Goal: Task Accomplishment & Management: Manage account settings

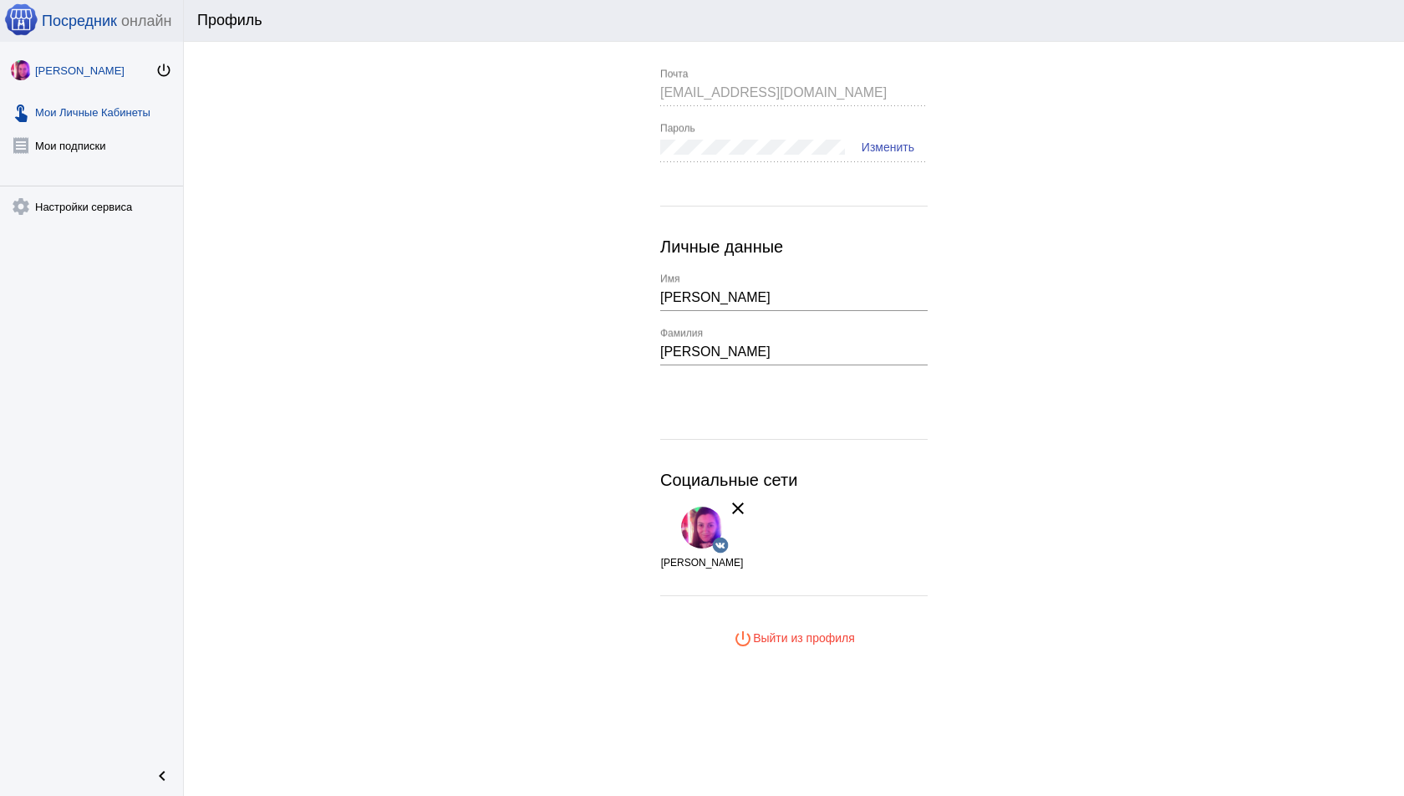
click at [130, 108] on link "touch_app Мои Личные Кабинеты" at bounding box center [91, 108] width 183 height 33
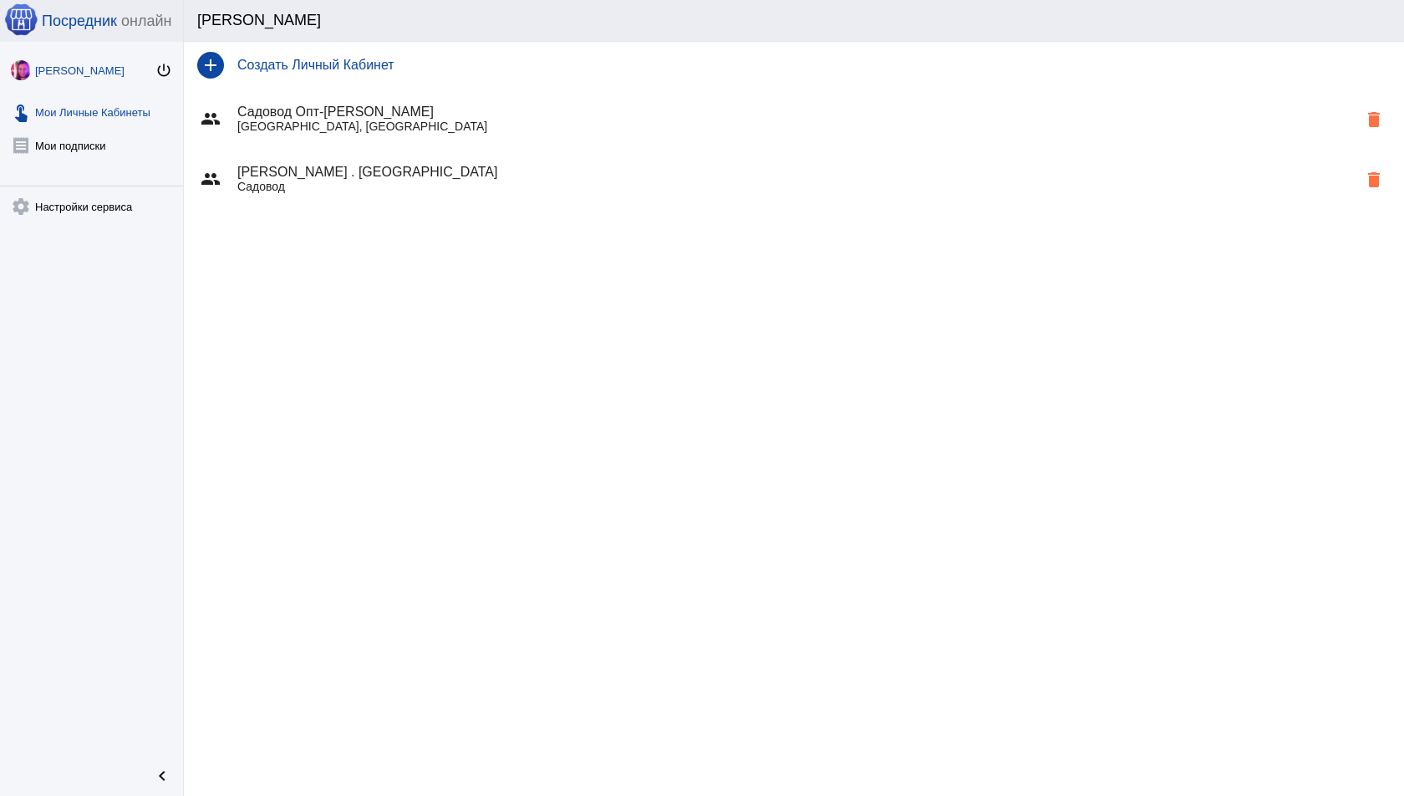
click at [71, 64] on div "Инна Одинцова" at bounding box center [95, 70] width 120 height 13
click at [423, 171] on h4 "Ника Никова . Sадовод" at bounding box center [797, 172] width 1120 height 15
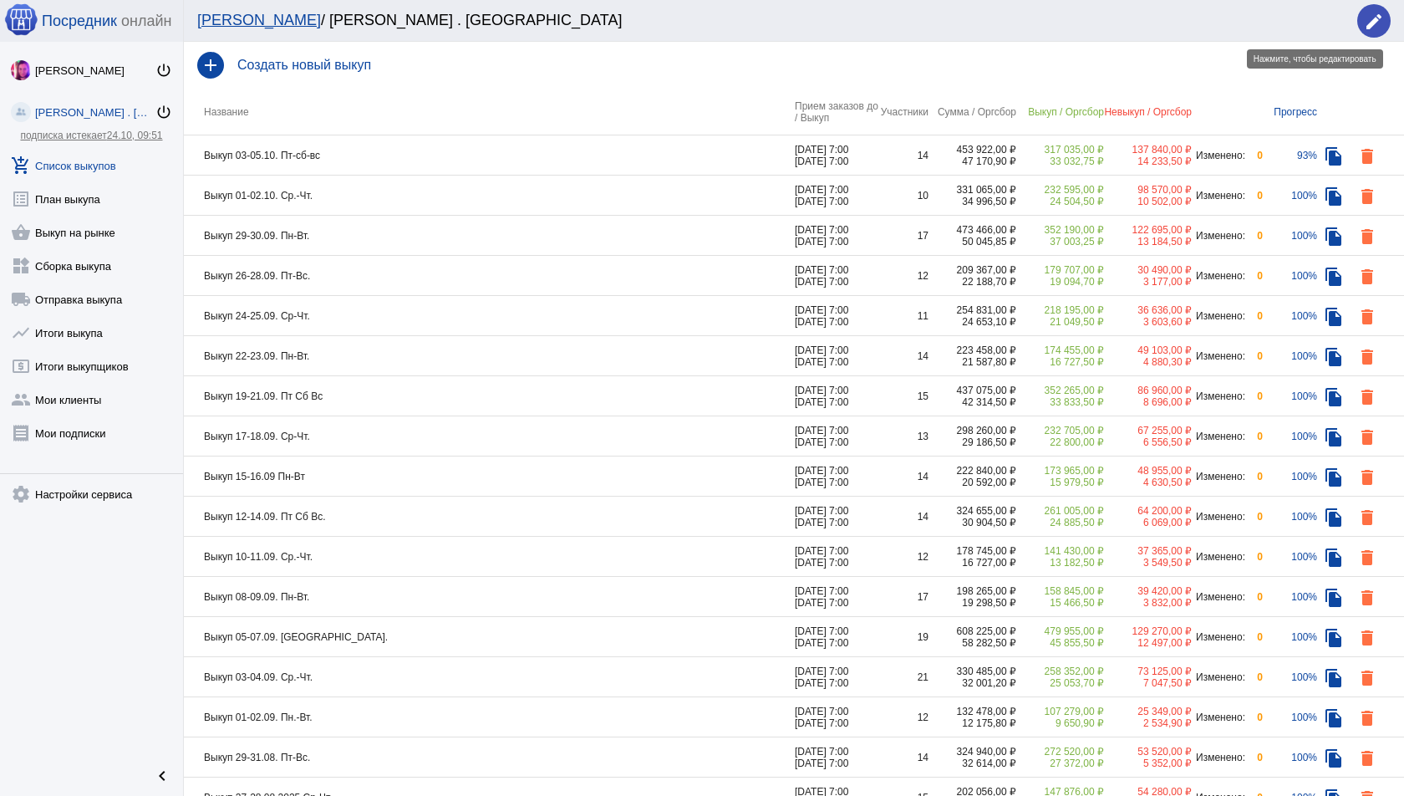
click at [1376, 29] on mat-icon "edit" at bounding box center [1374, 22] width 20 height 20
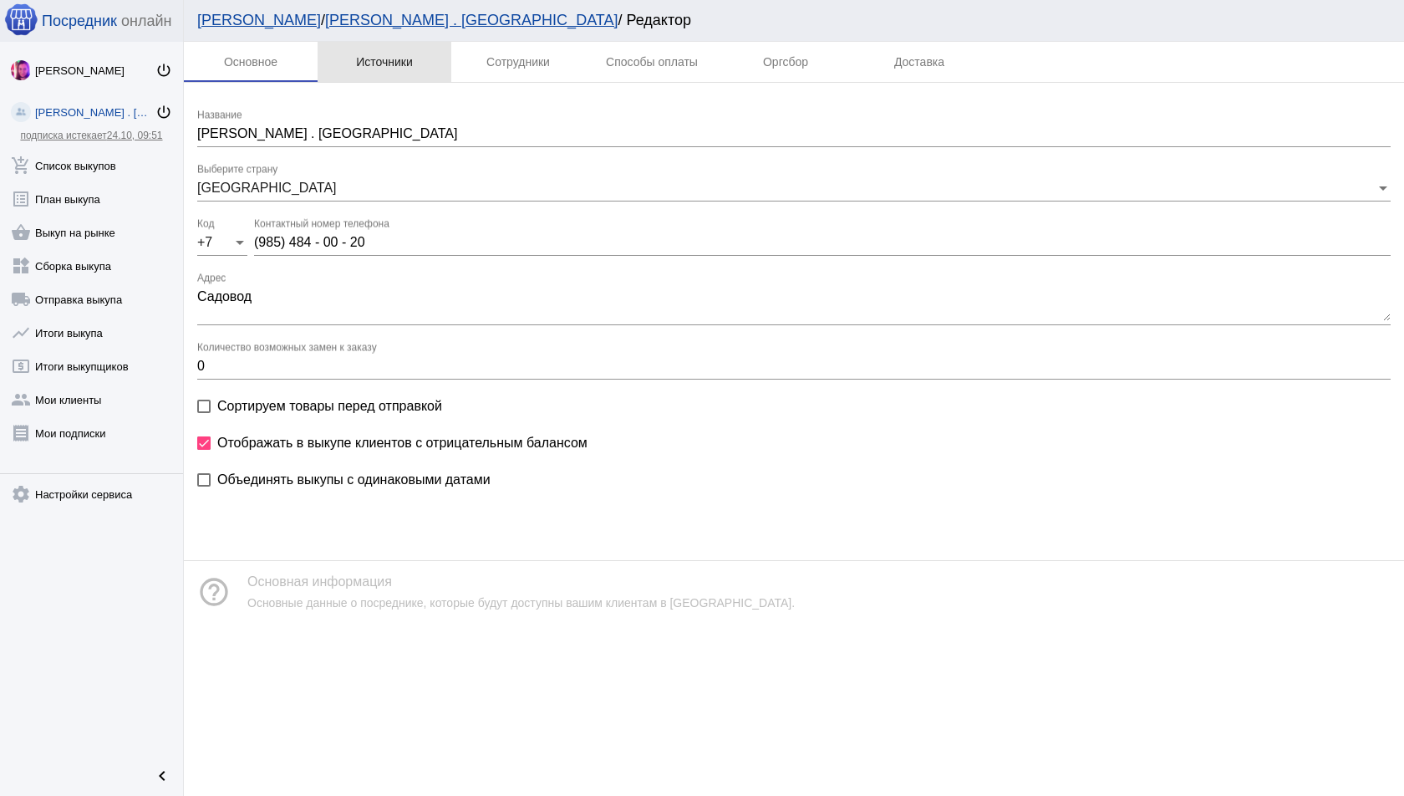
click at [404, 56] on div "Источники" at bounding box center [384, 61] width 57 height 13
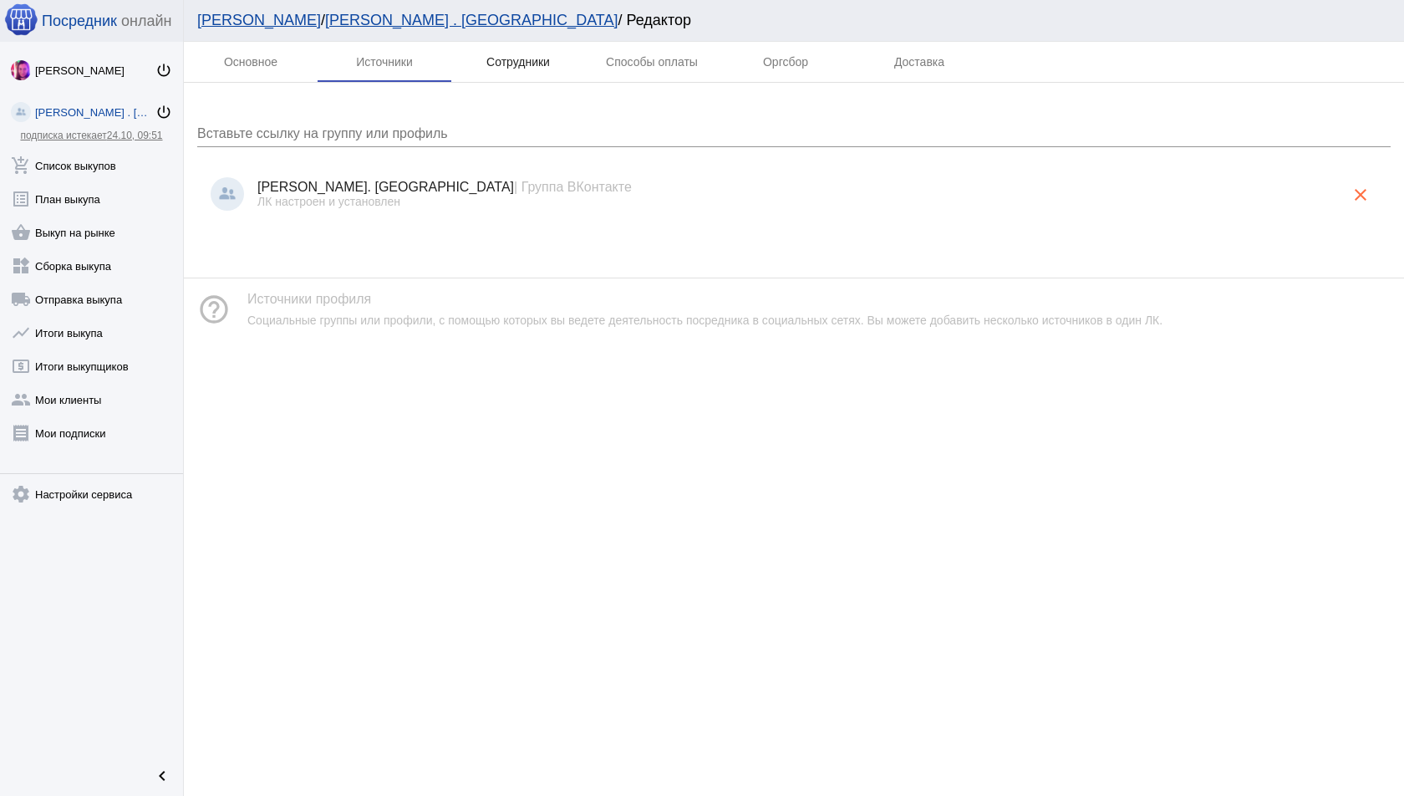
click at [487, 65] on div "Сотрудники" at bounding box center [519, 61] width 64 height 13
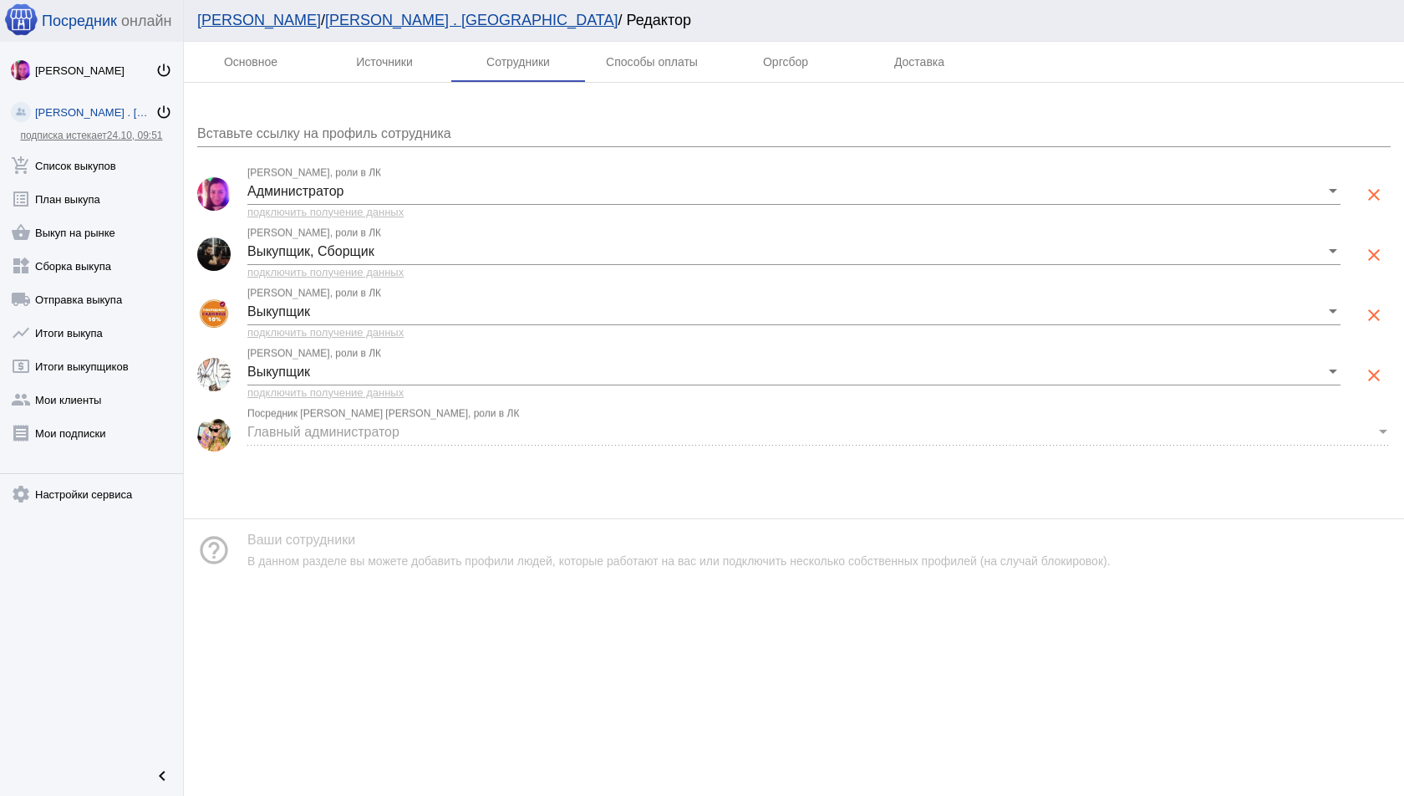
click at [445, 128] on input "Вставьте ссылку на профиль сотрудника" at bounding box center [794, 133] width 1194 height 15
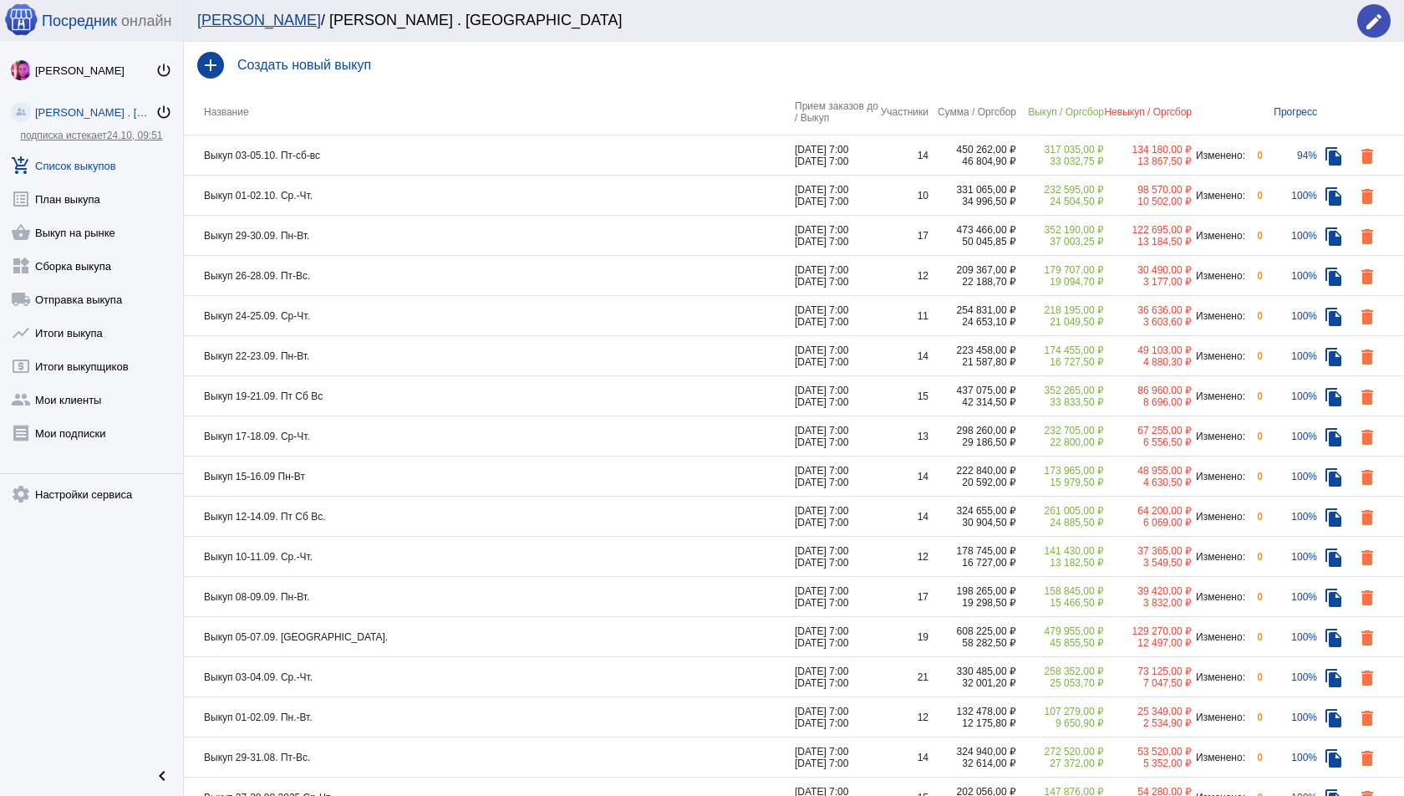
click at [482, 140] on td "Выкуп 03-05.10. Пт-сб-вс" at bounding box center [489, 155] width 611 height 40
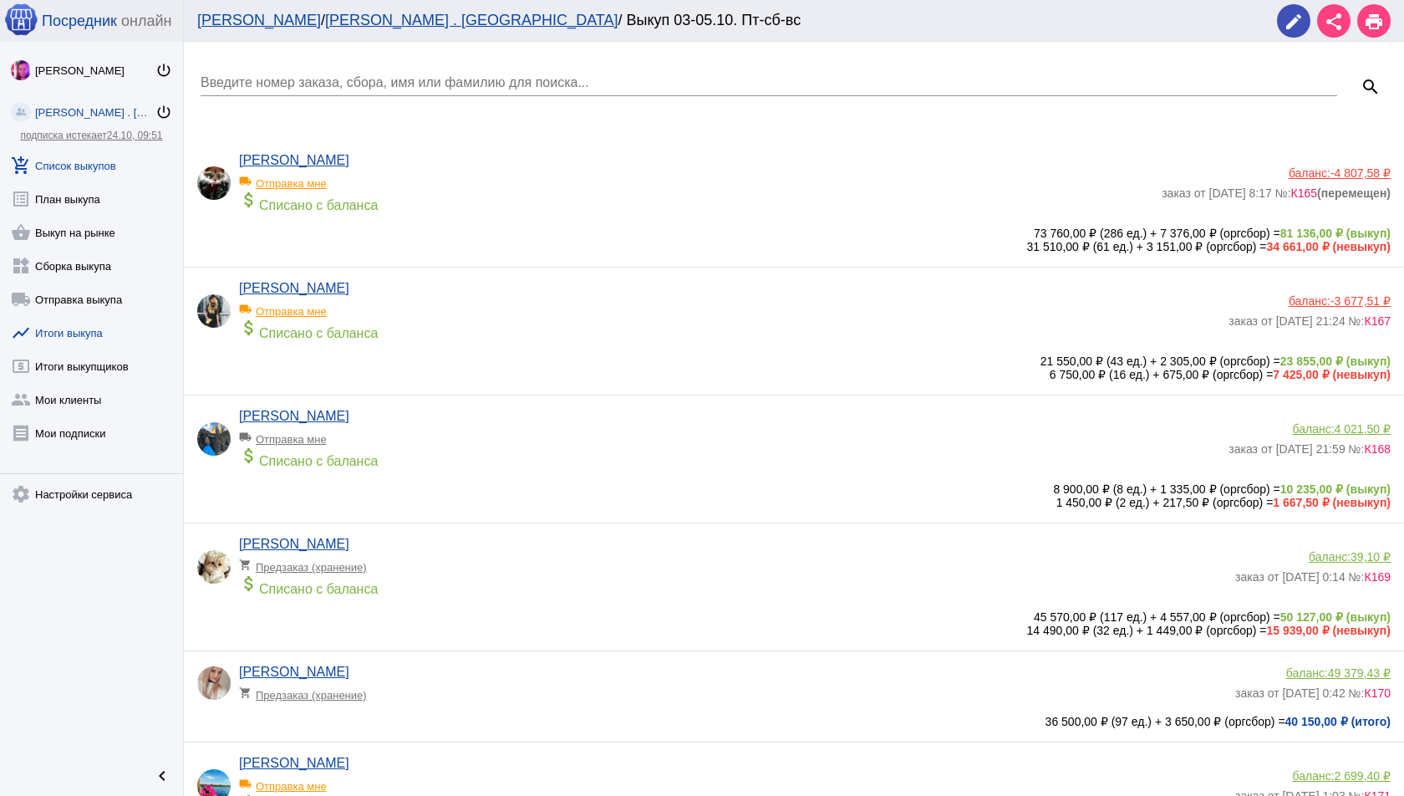
click at [113, 336] on link "show_chart Итоги выкупа" at bounding box center [91, 329] width 183 height 33
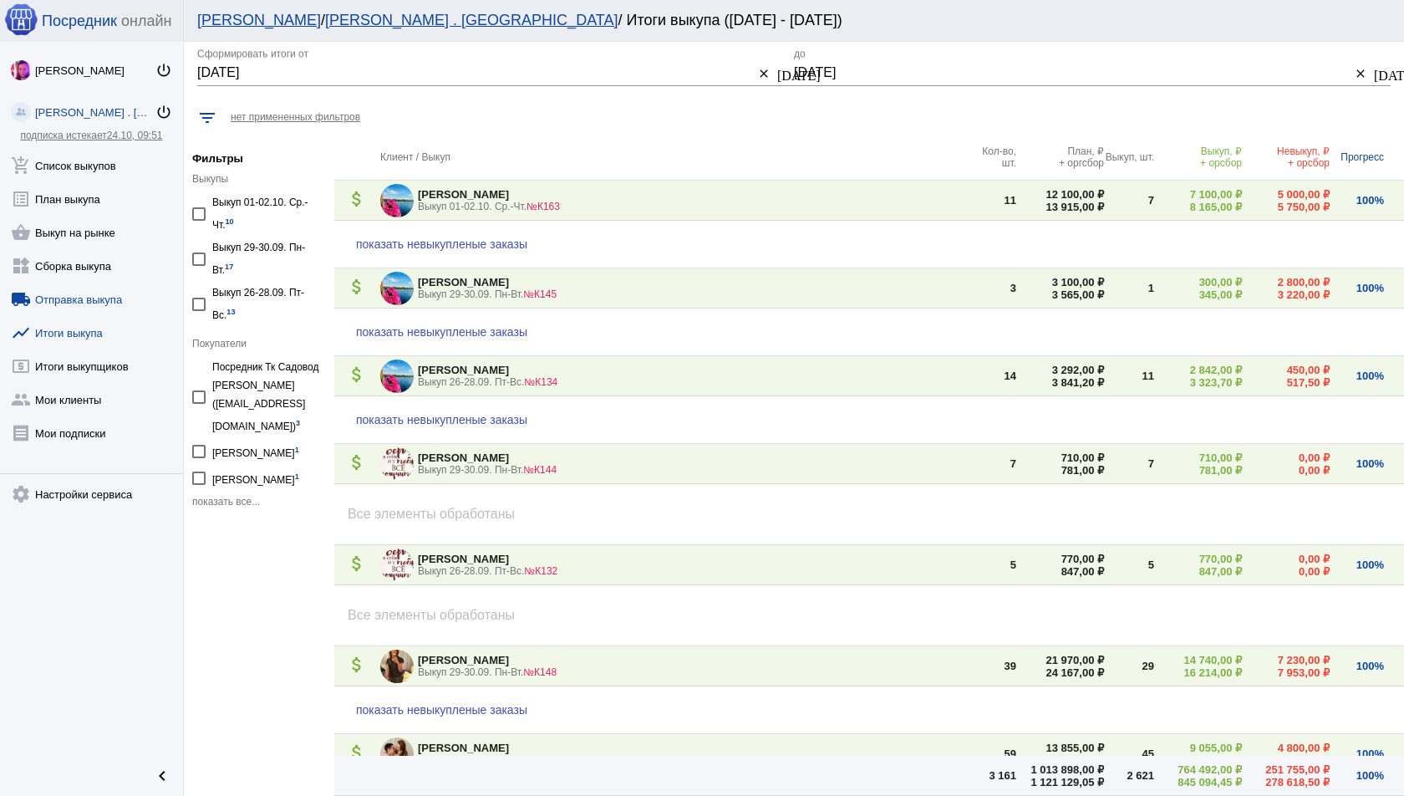
click at [94, 306] on link "local_shipping Отправка выкупа" at bounding box center [91, 295] width 183 height 33
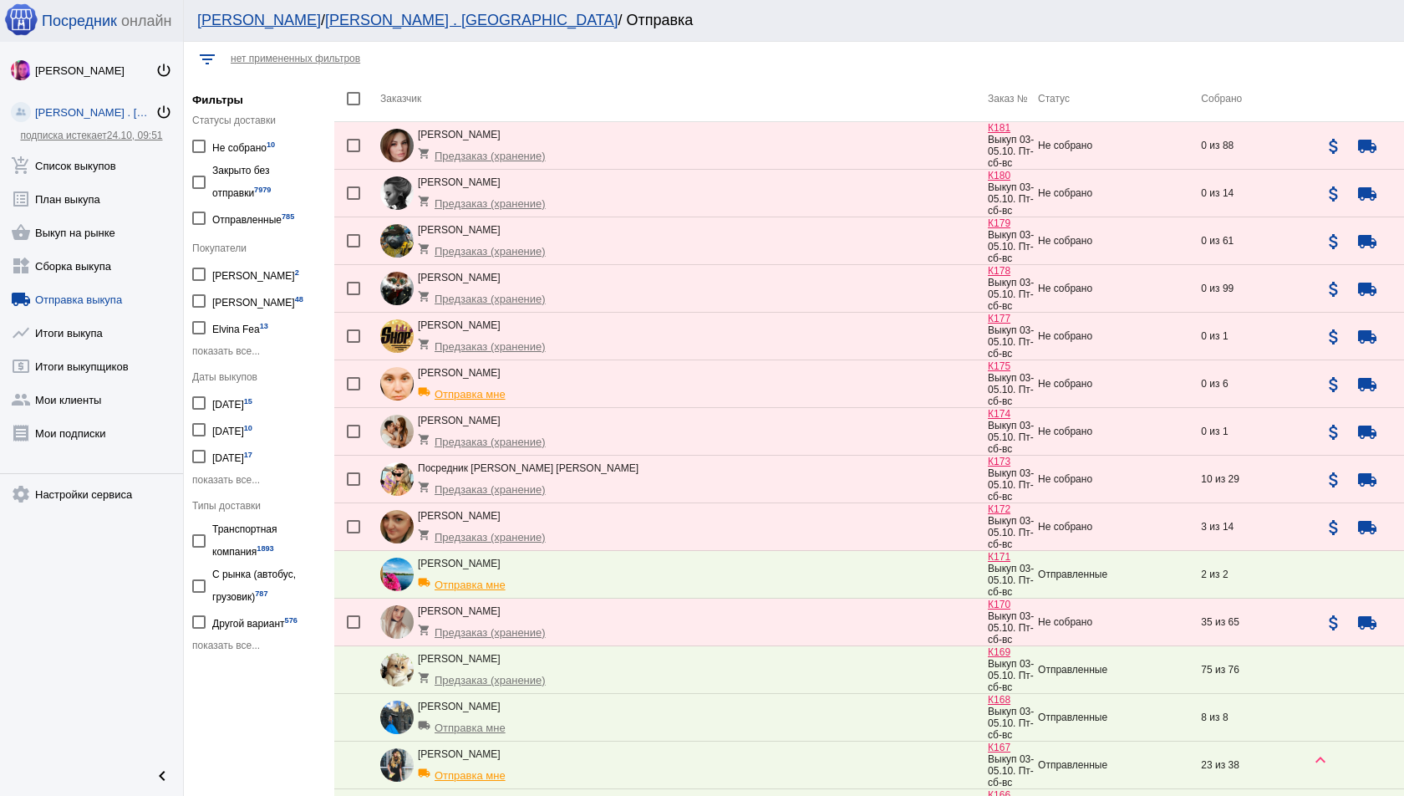
scroll to position [468, 0]
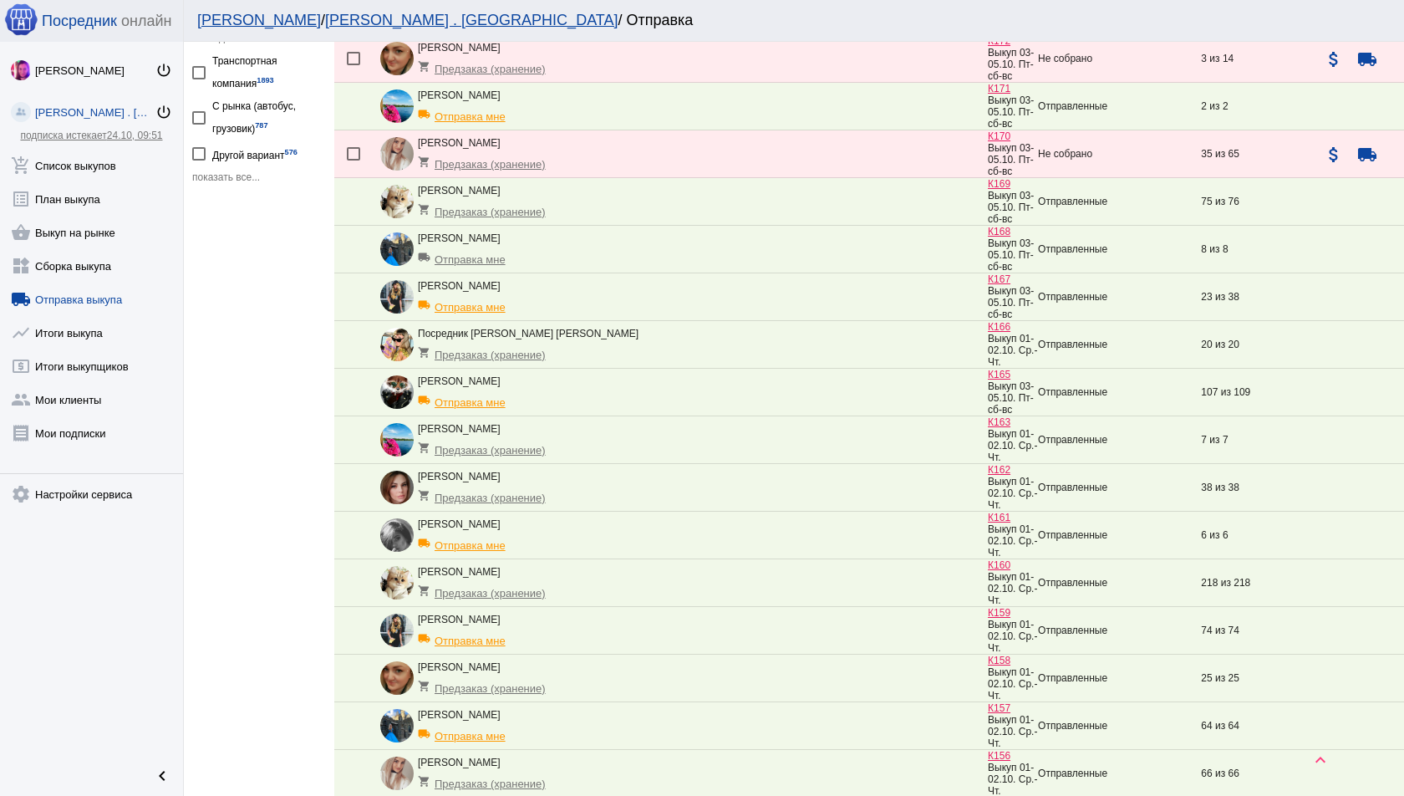
click at [109, 116] on div "Ника Никова . Sадовод" at bounding box center [95, 112] width 120 height 13
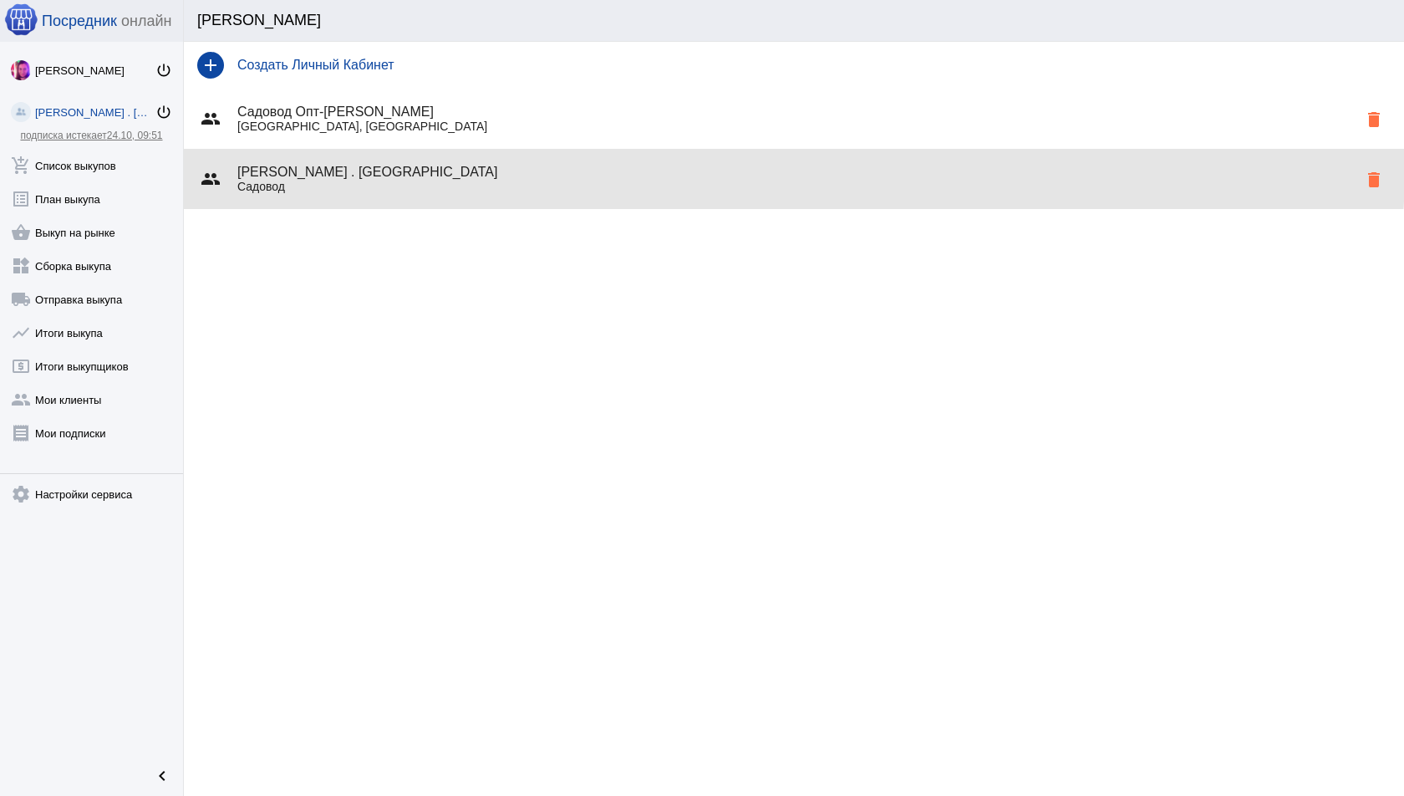
click at [580, 165] on h4 "Ника Никова . Sадовод" at bounding box center [797, 172] width 1120 height 15
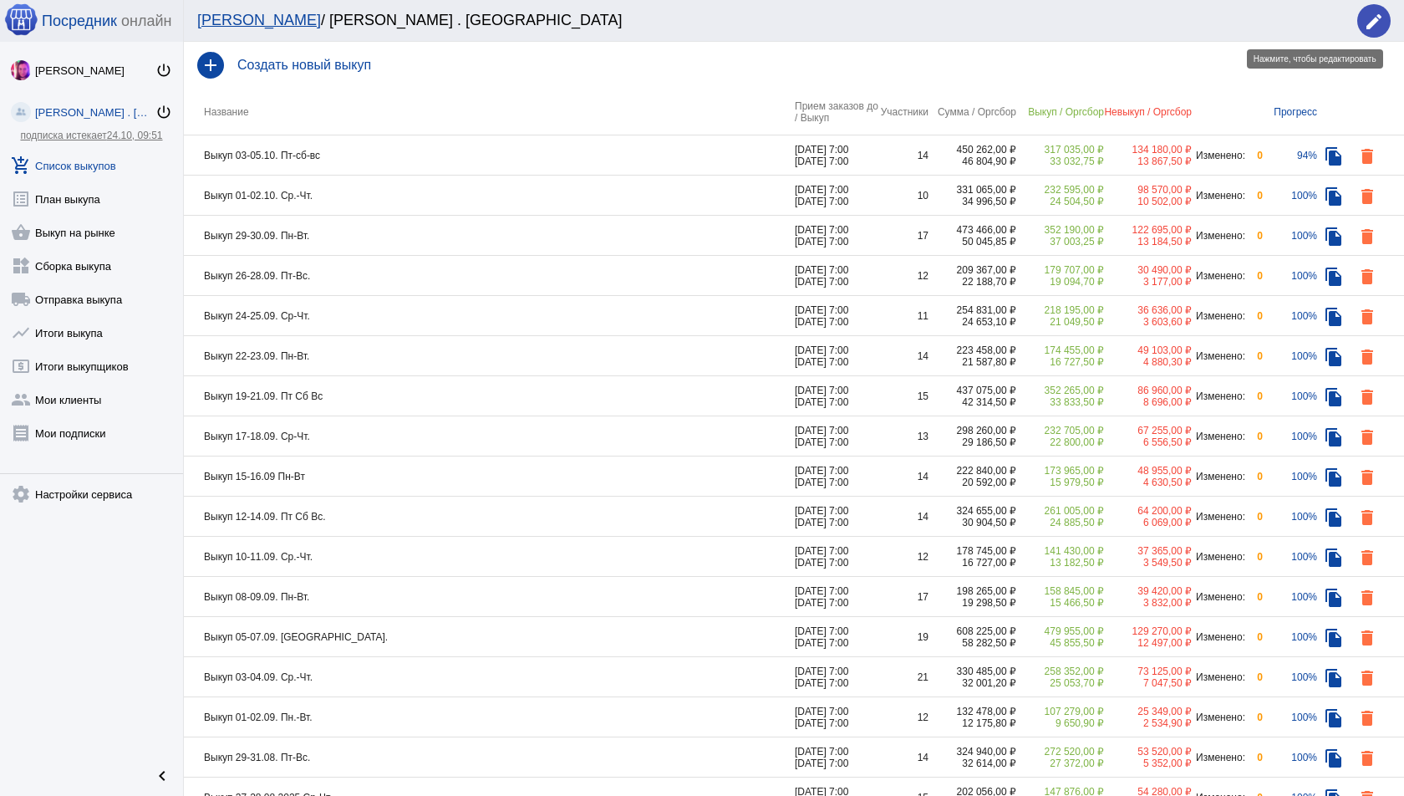
click at [1373, 18] on mat-icon "edit" at bounding box center [1374, 22] width 20 height 20
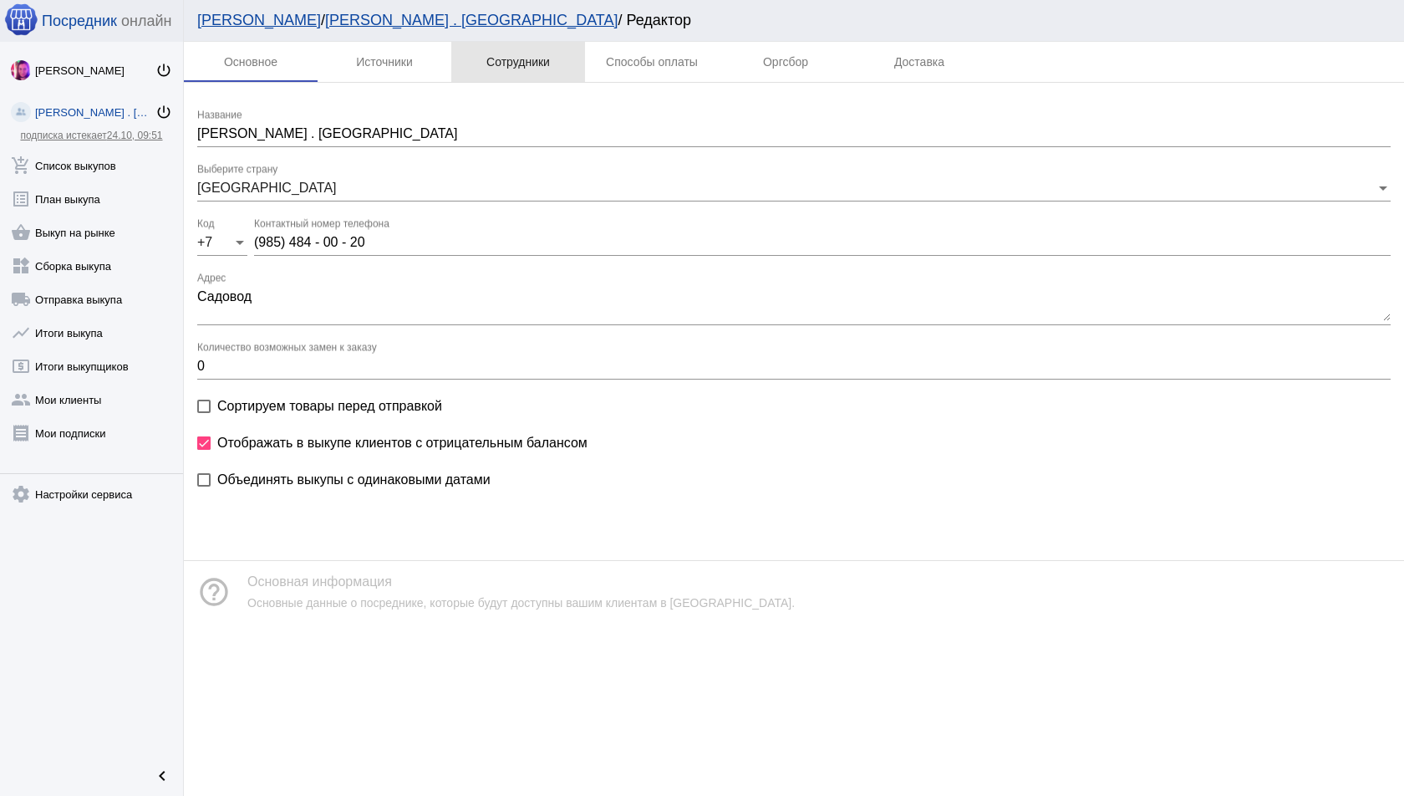
click at [512, 58] on div "Сотрудники" at bounding box center [519, 61] width 64 height 13
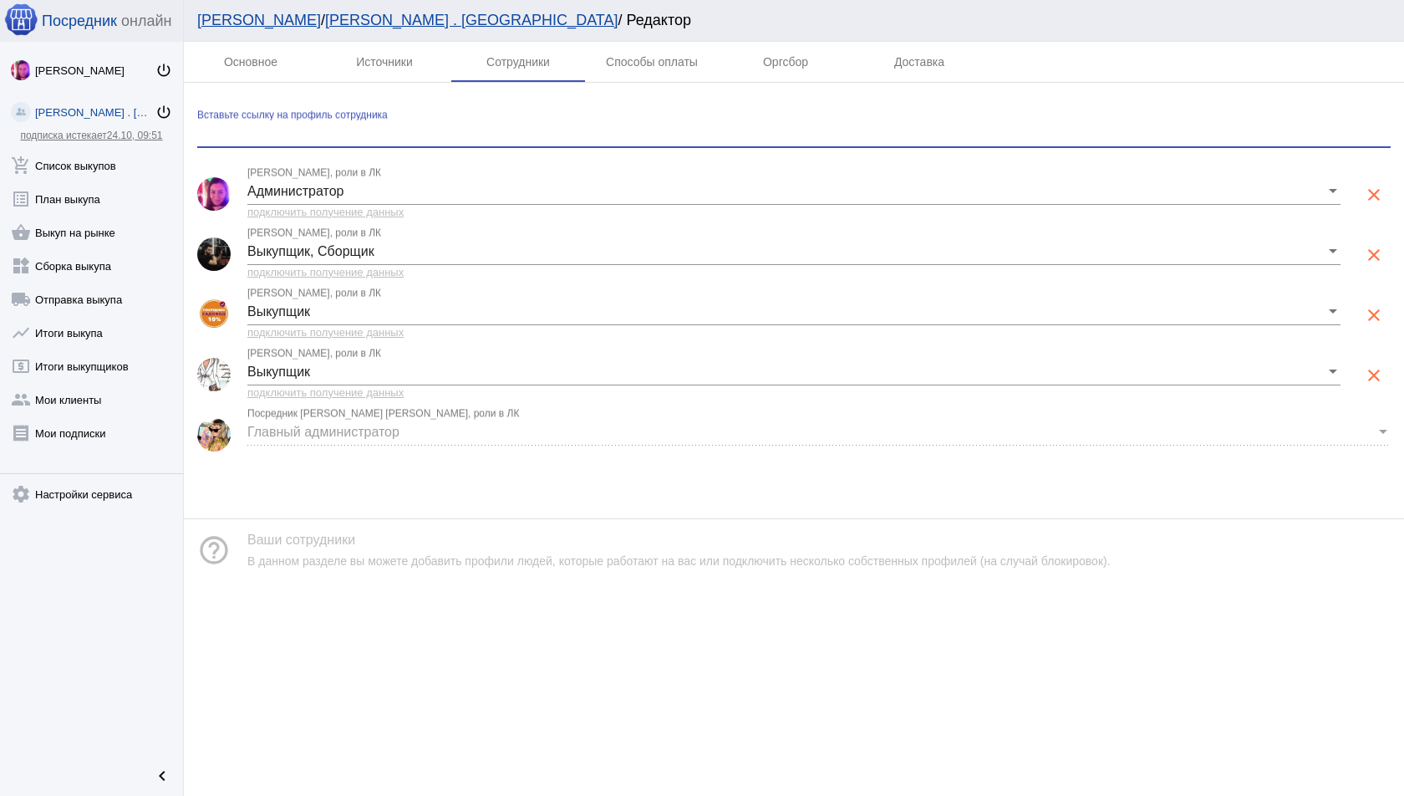
click at [369, 135] on input "Вставьте ссылку на профиль сотрудника" at bounding box center [794, 133] width 1194 height 15
paste input "https://vk.com/shdwdms"
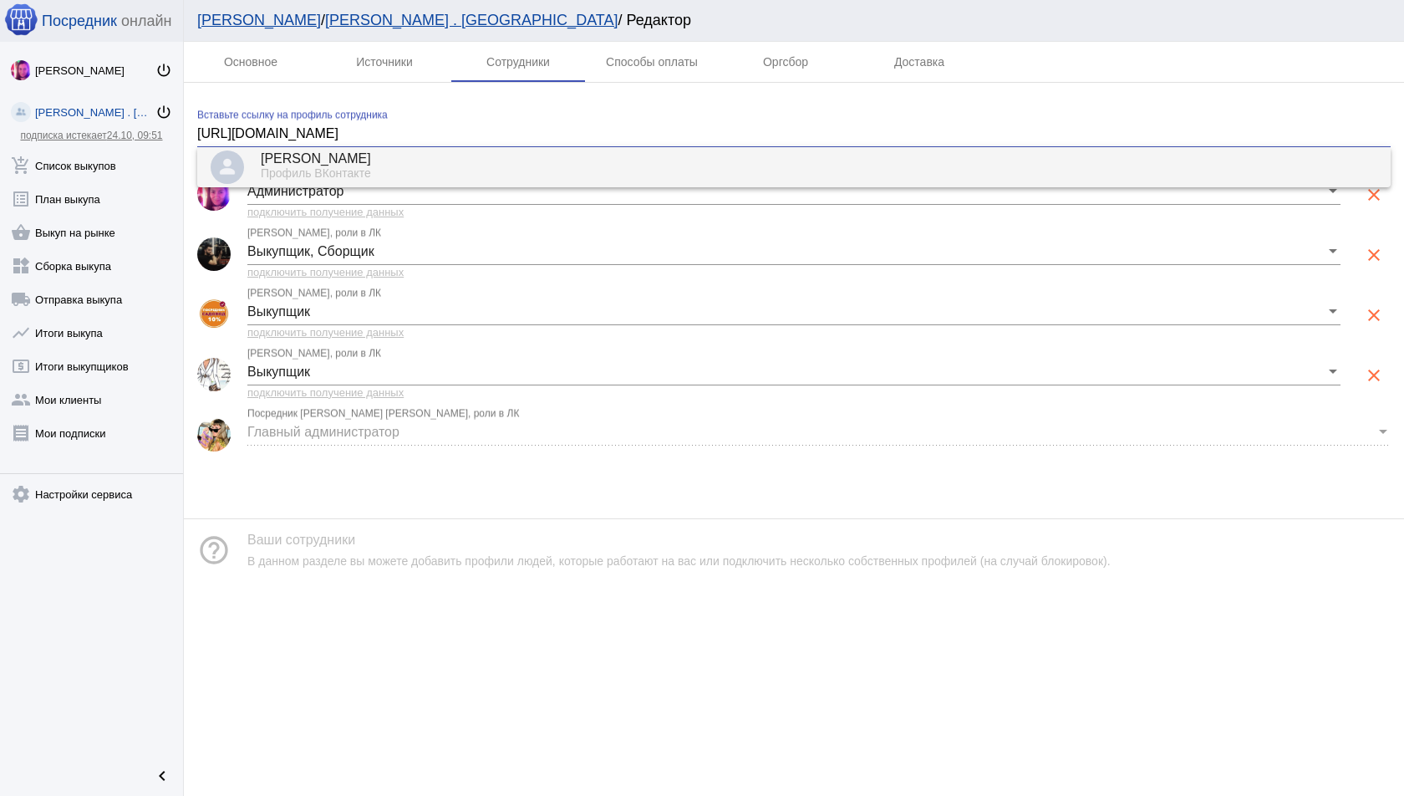
type input "https://vk.com/shdwdms"
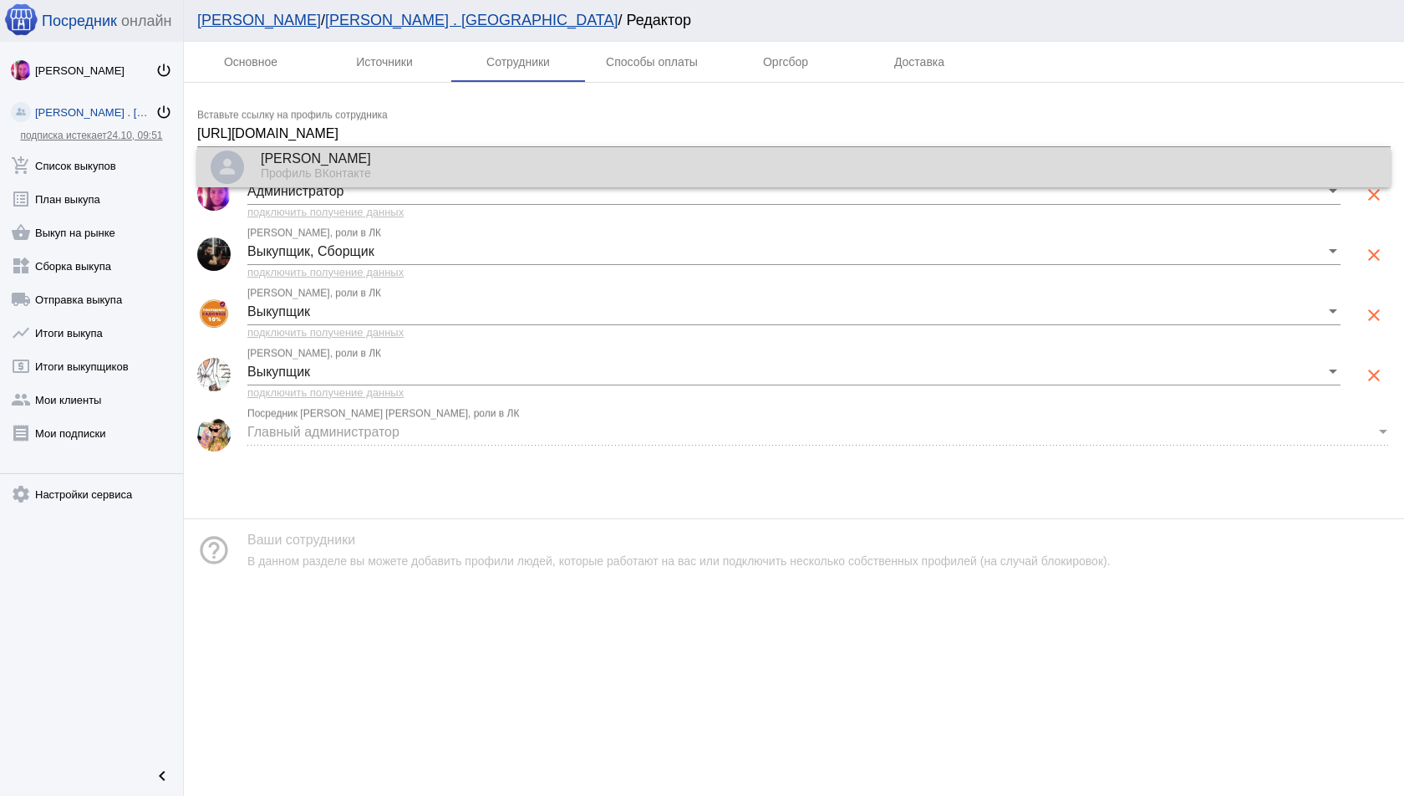
click at [361, 153] on div "Дмитрий Скворцов" at bounding box center [819, 159] width 1117 height 15
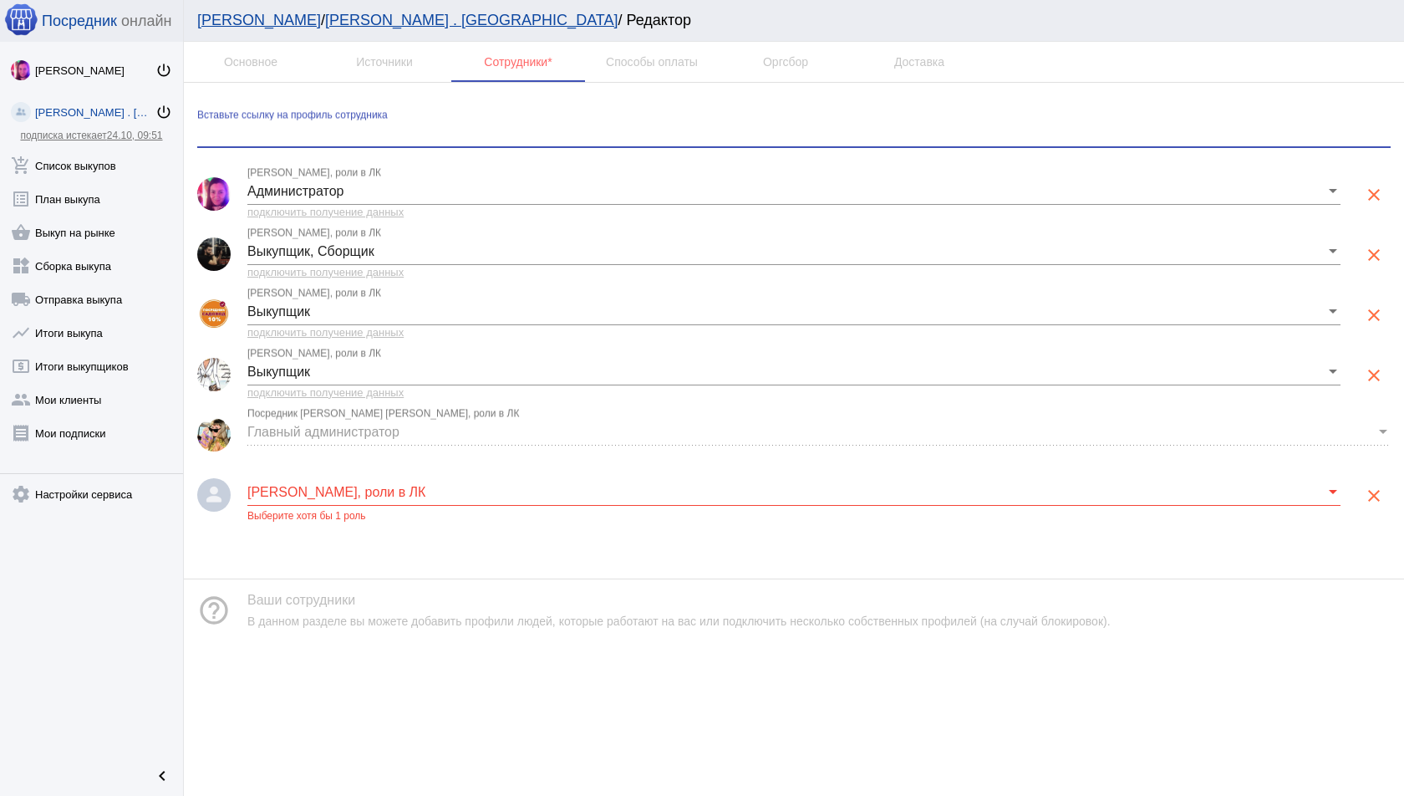
click at [400, 485] on span at bounding box center [786, 492] width 1078 height 15
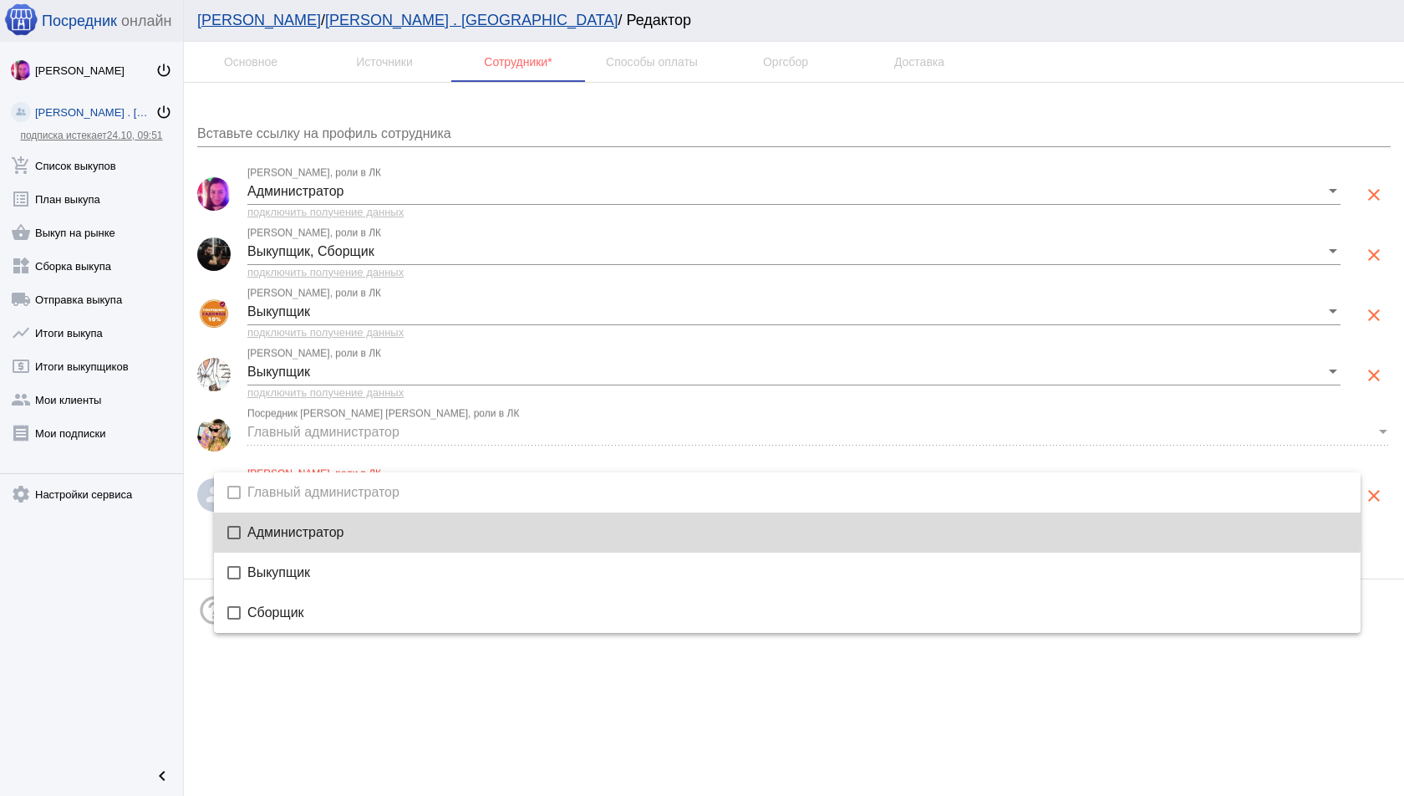
click at [367, 528] on span "Администратор" at bounding box center [797, 532] width 1100 height 13
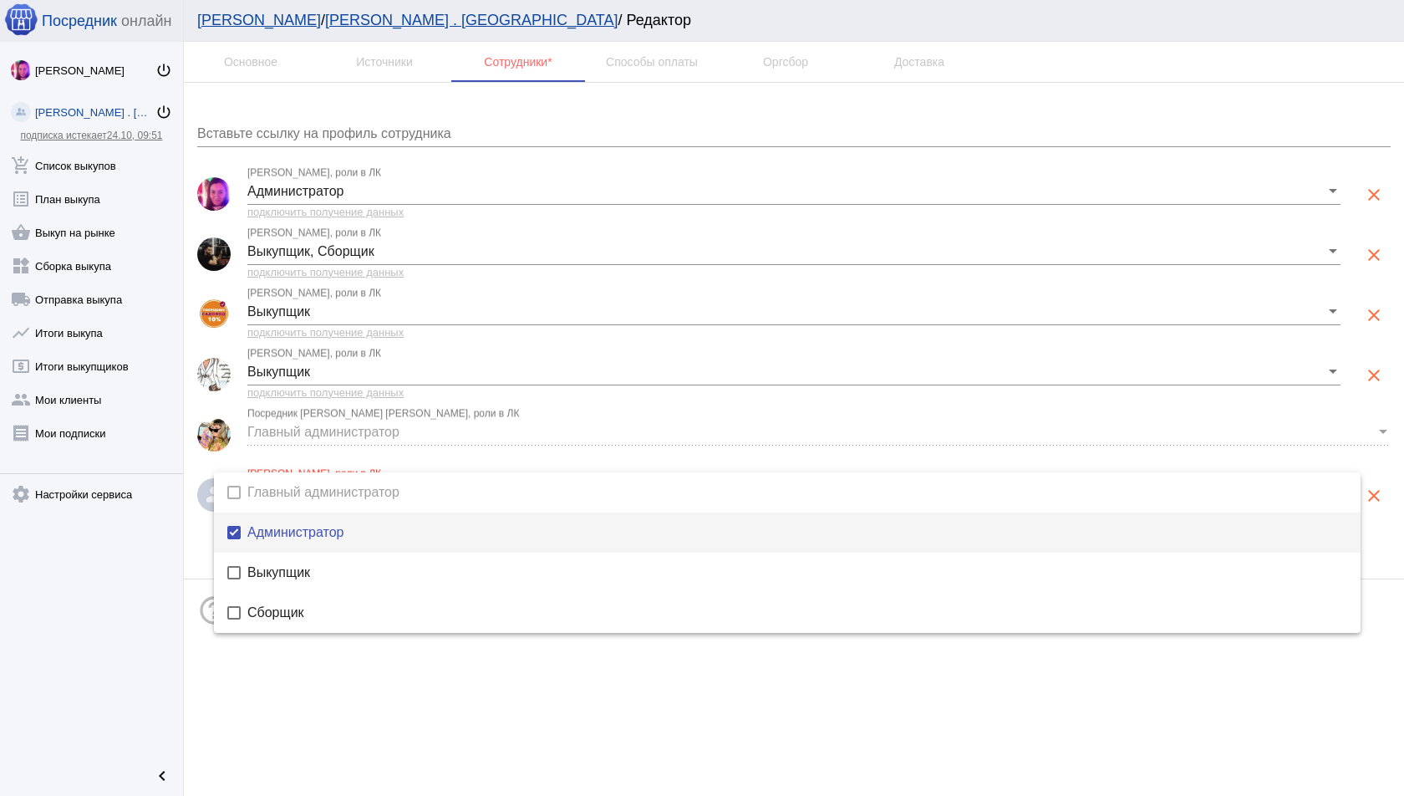
click at [894, 779] on div at bounding box center [702, 398] width 1404 height 796
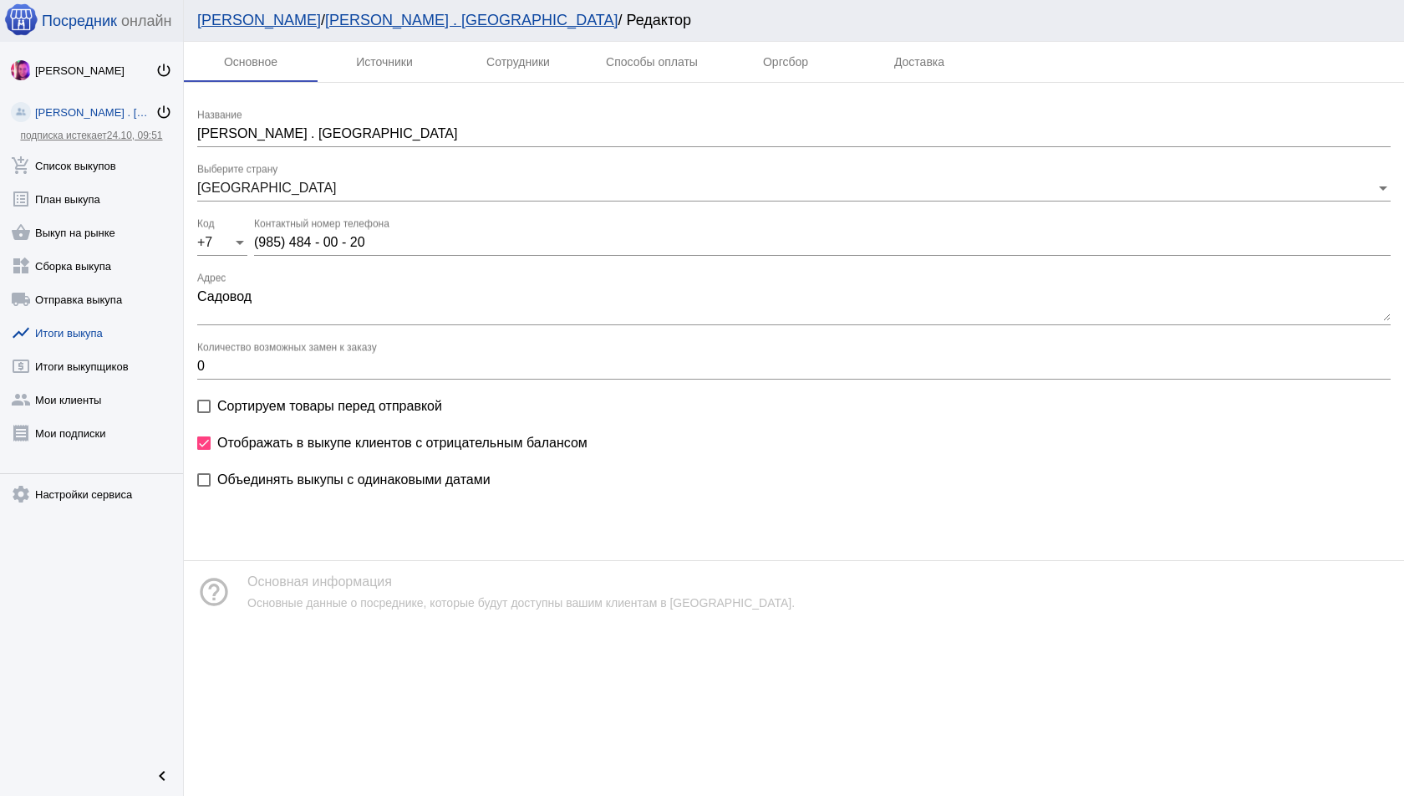
click at [131, 339] on link "show_chart Итоги выкупа" at bounding box center [91, 329] width 183 height 33
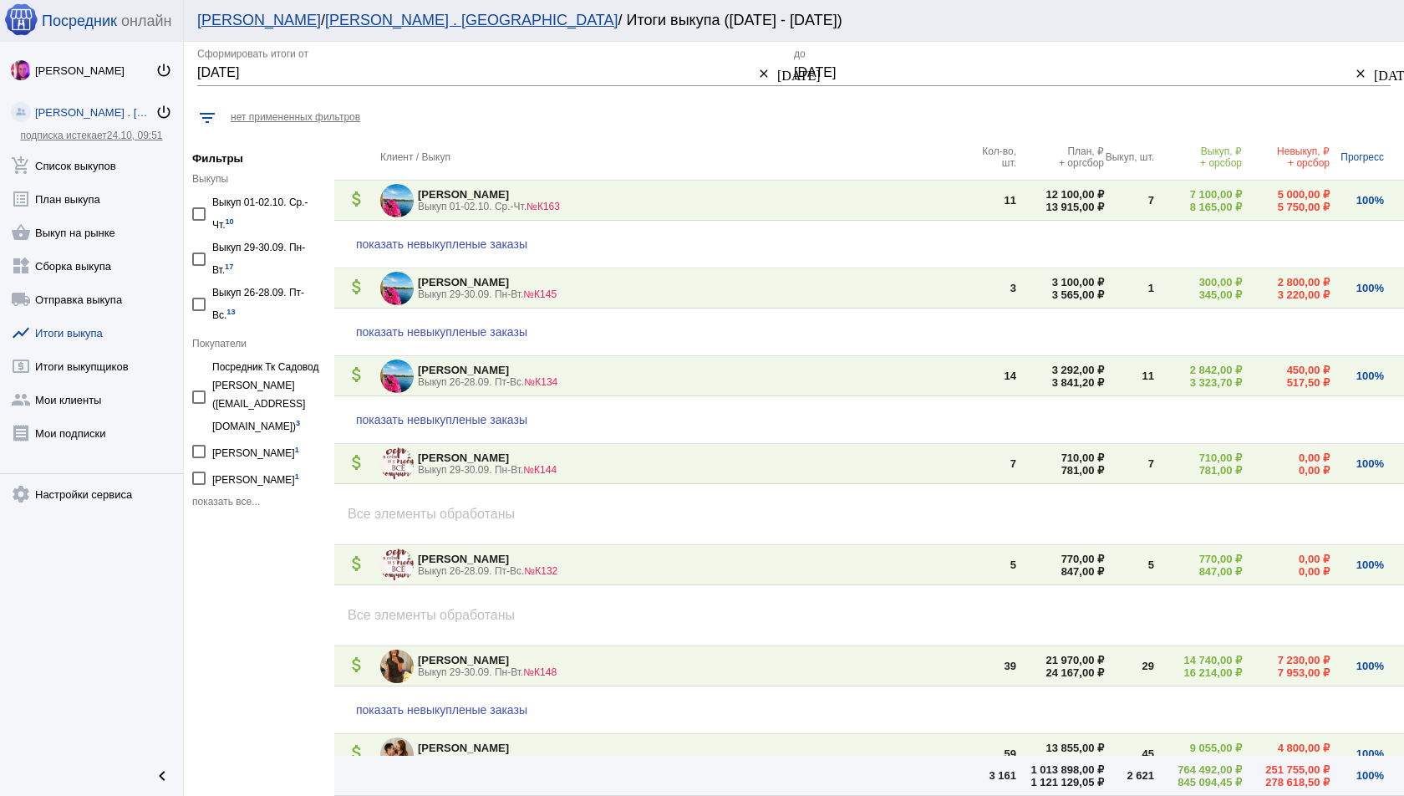
click at [118, 107] on div "[PERSON_NAME] . [GEOGRAPHIC_DATA]" at bounding box center [95, 112] width 120 height 13
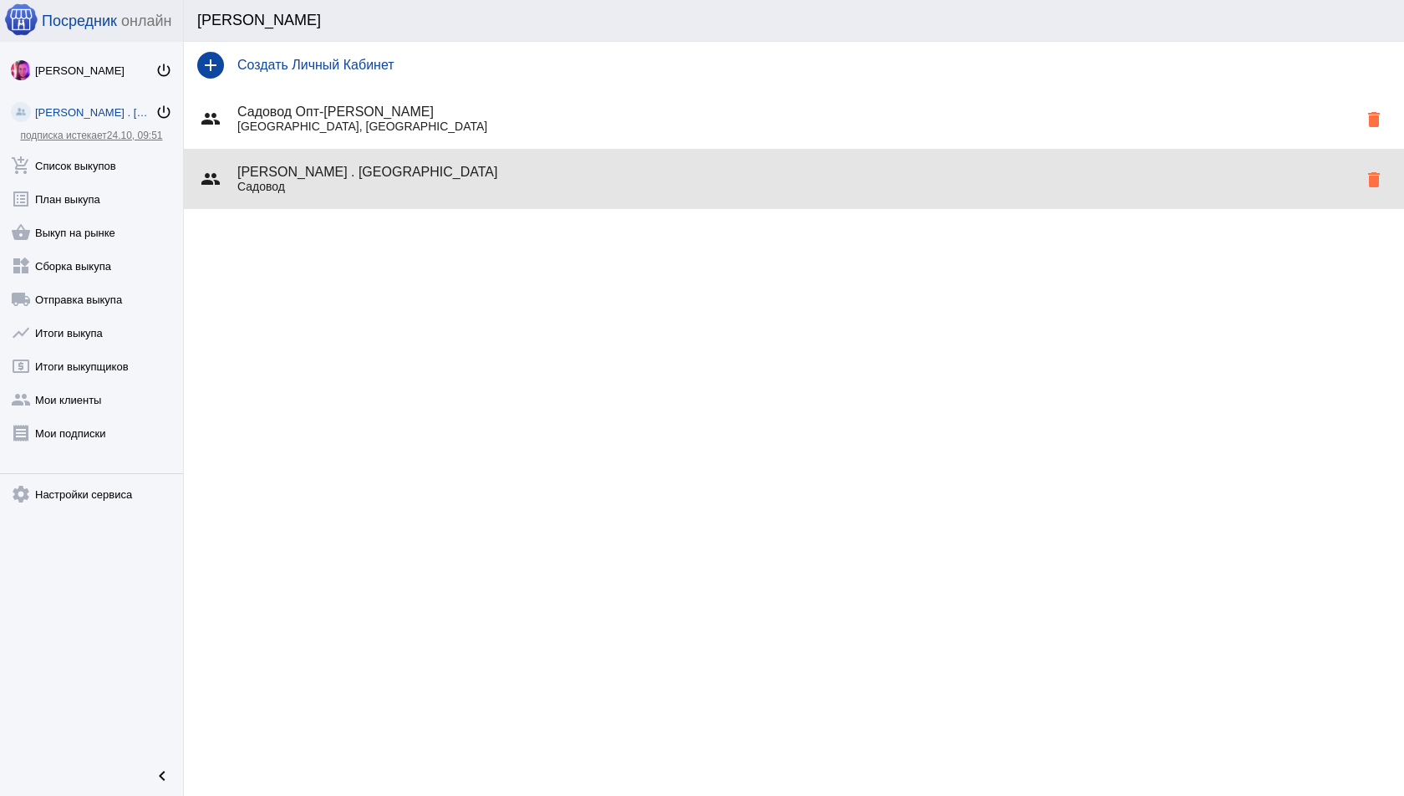
click at [359, 207] on div "group Ника Никова . Sадовод Садовод delete" at bounding box center [794, 179] width 1221 height 60
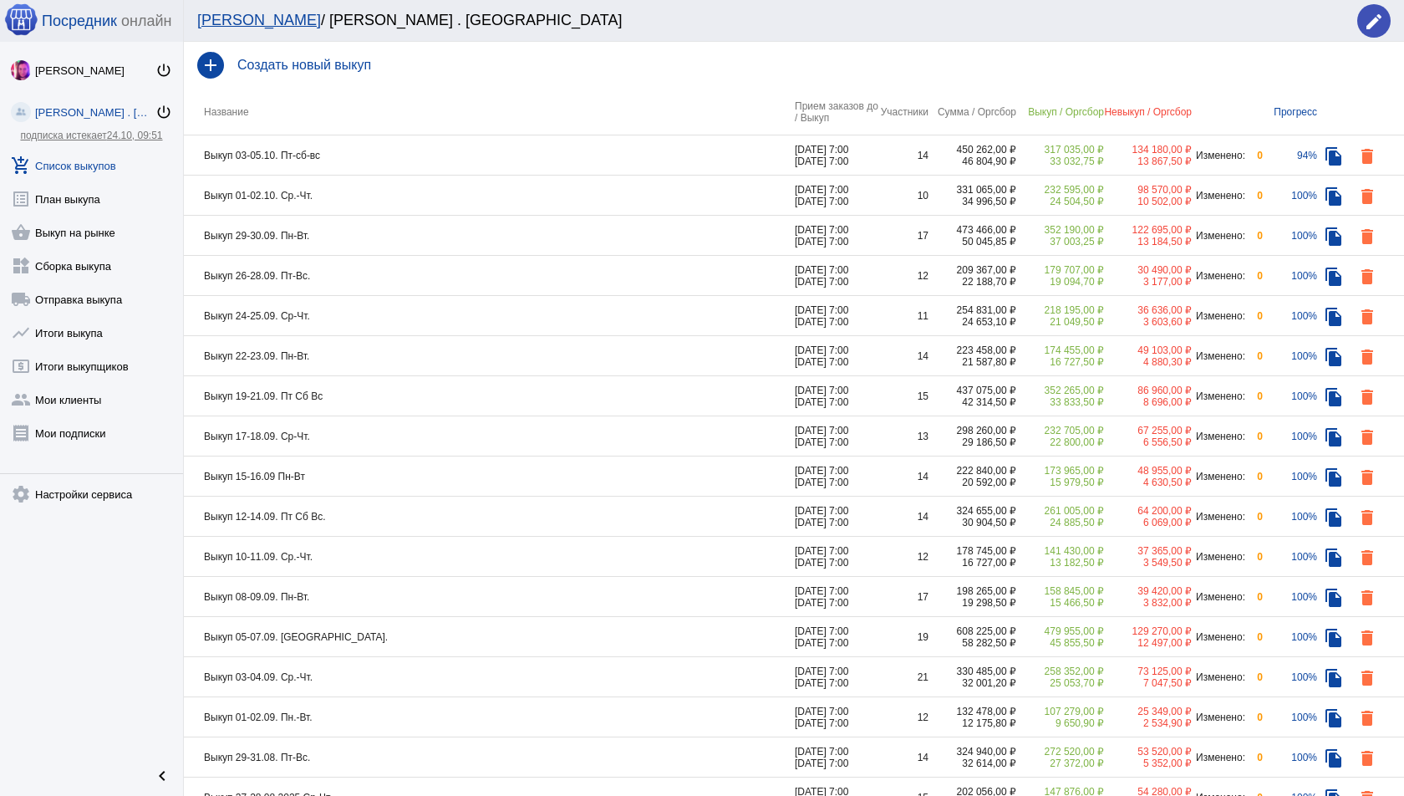
click at [556, 158] on td "Выкуп 03-05.10. Пт-сб-вс" at bounding box center [489, 155] width 611 height 40
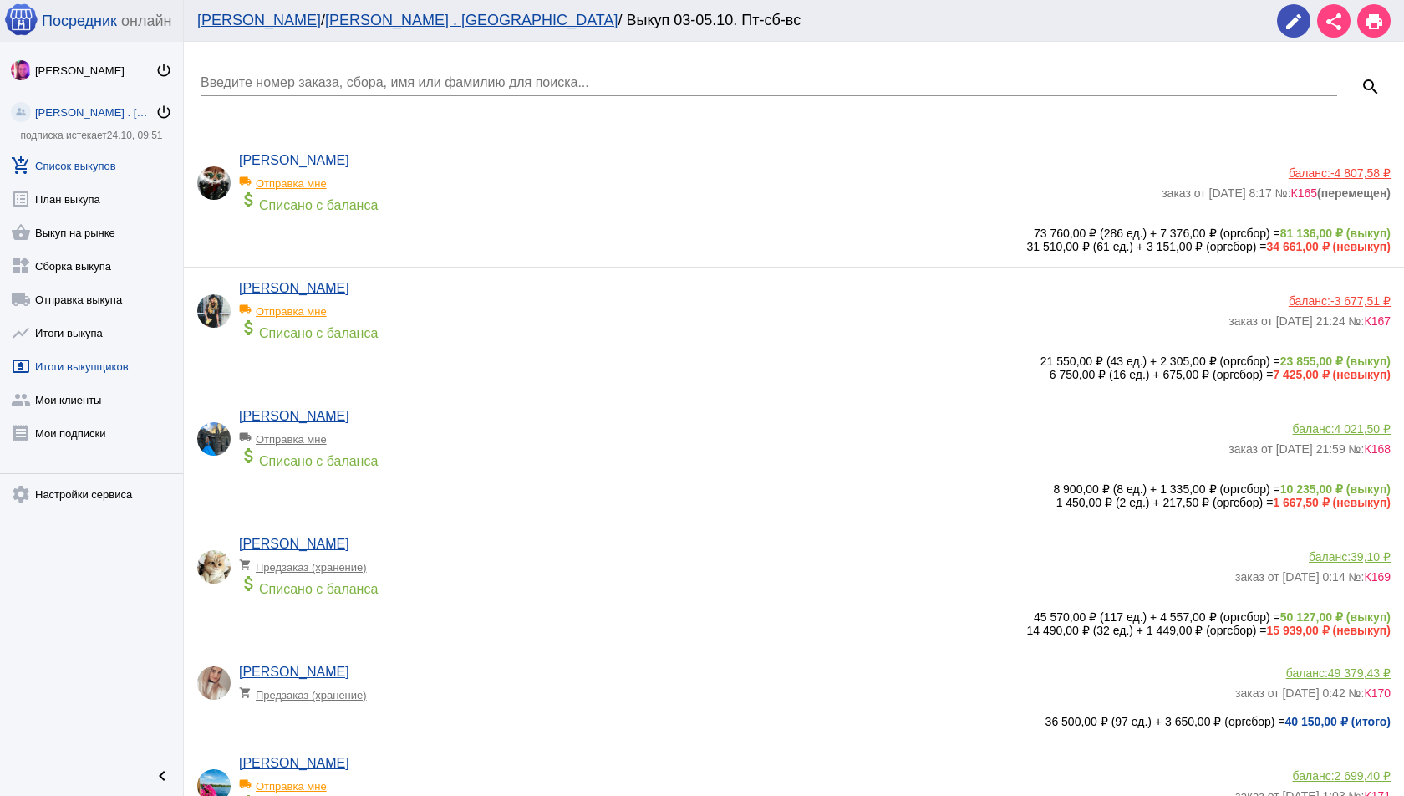
click at [102, 361] on link "local_atm Итоги выкупщиков" at bounding box center [91, 362] width 183 height 33
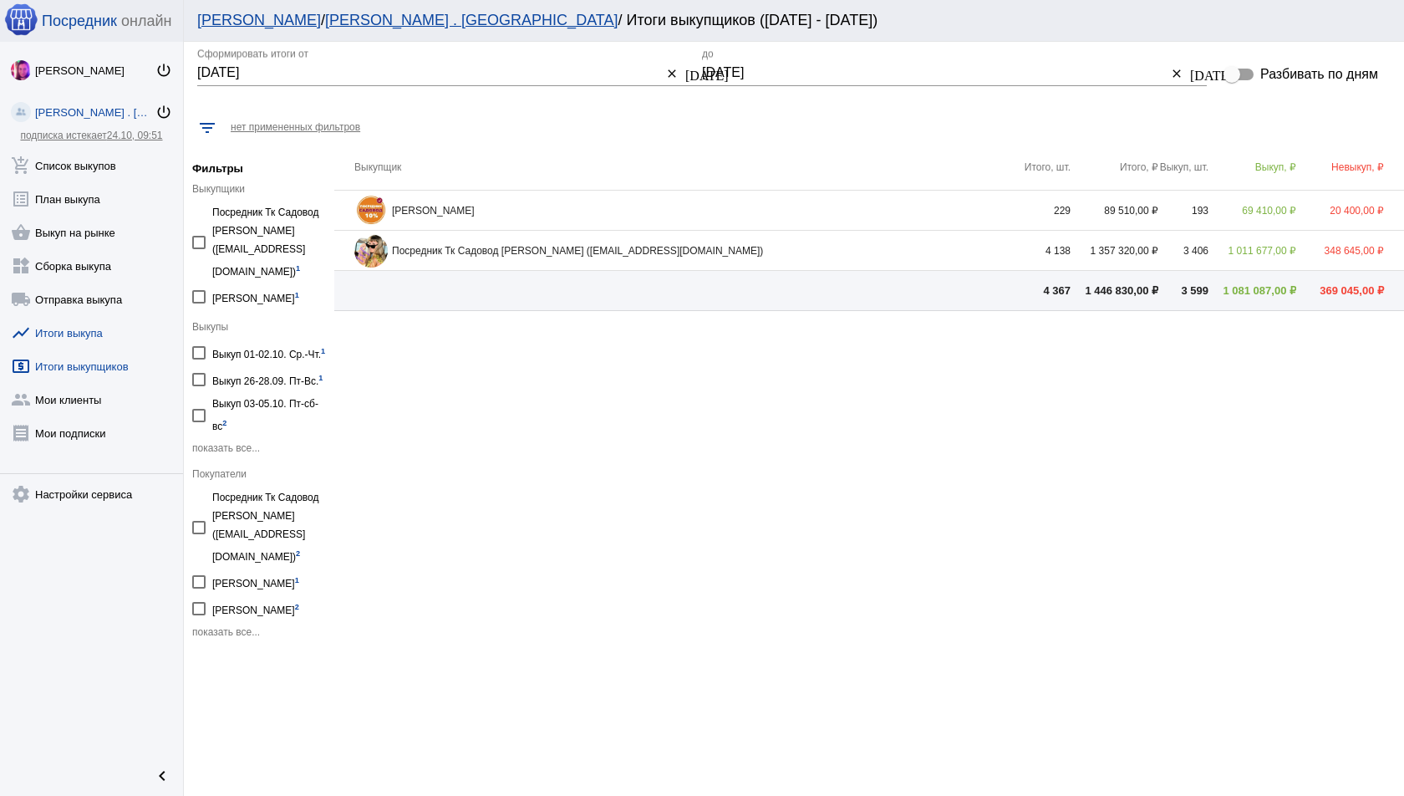
click at [80, 331] on link "show_chart Итоги выкупа" at bounding box center [91, 329] width 183 height 33
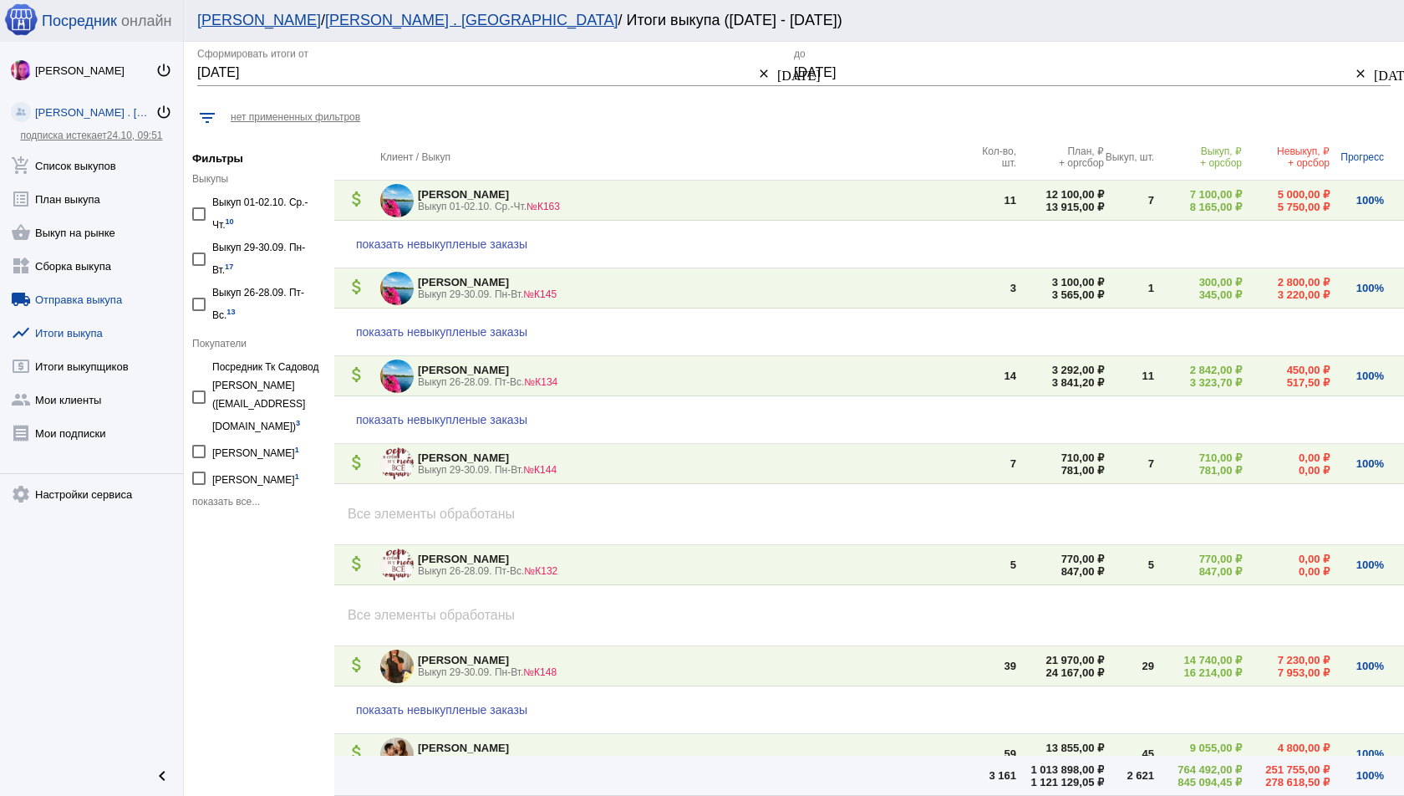
click at [94, 307] on link "local_shipping Отправка выкупа" at bounding box center [91, 295] width 183 height 33
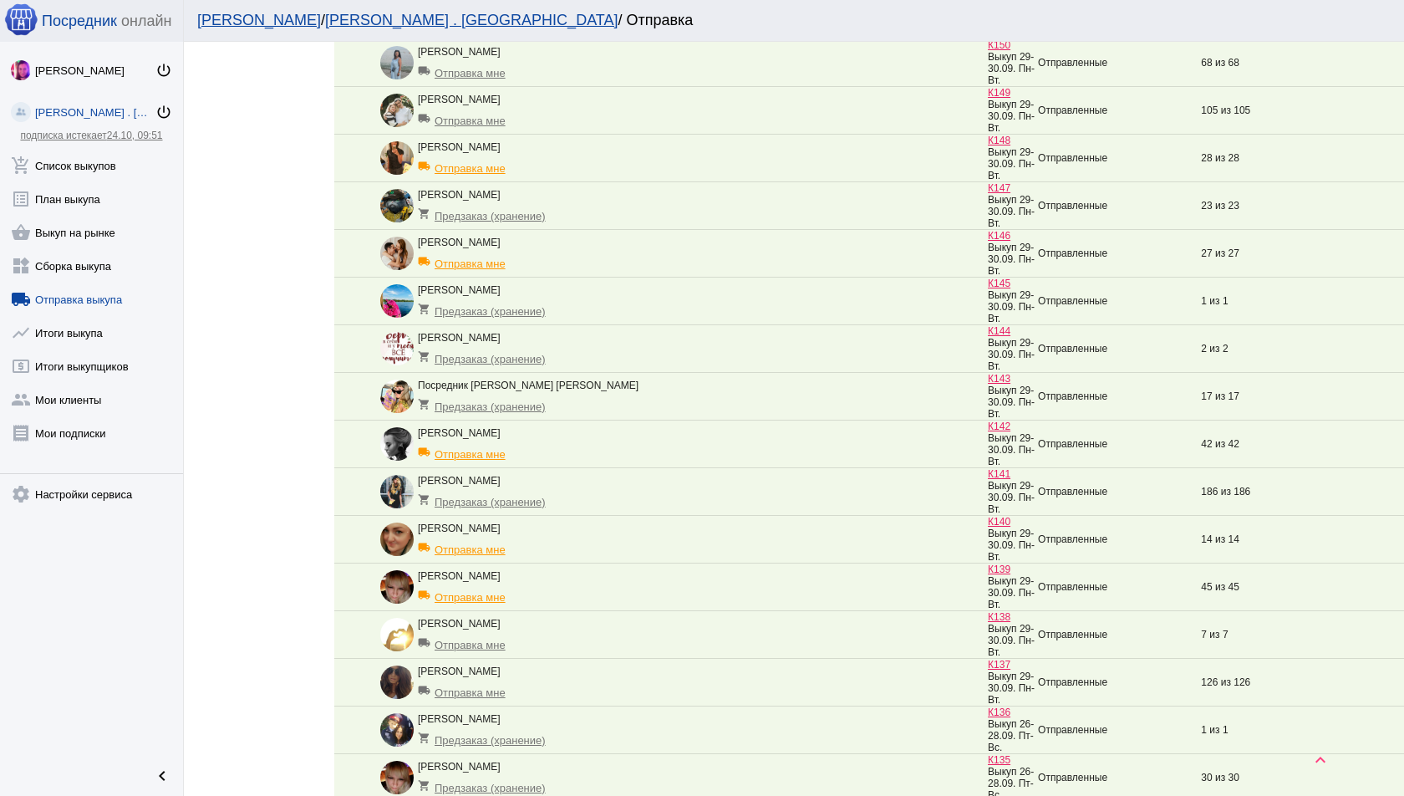
scroll to position [1430, 0]
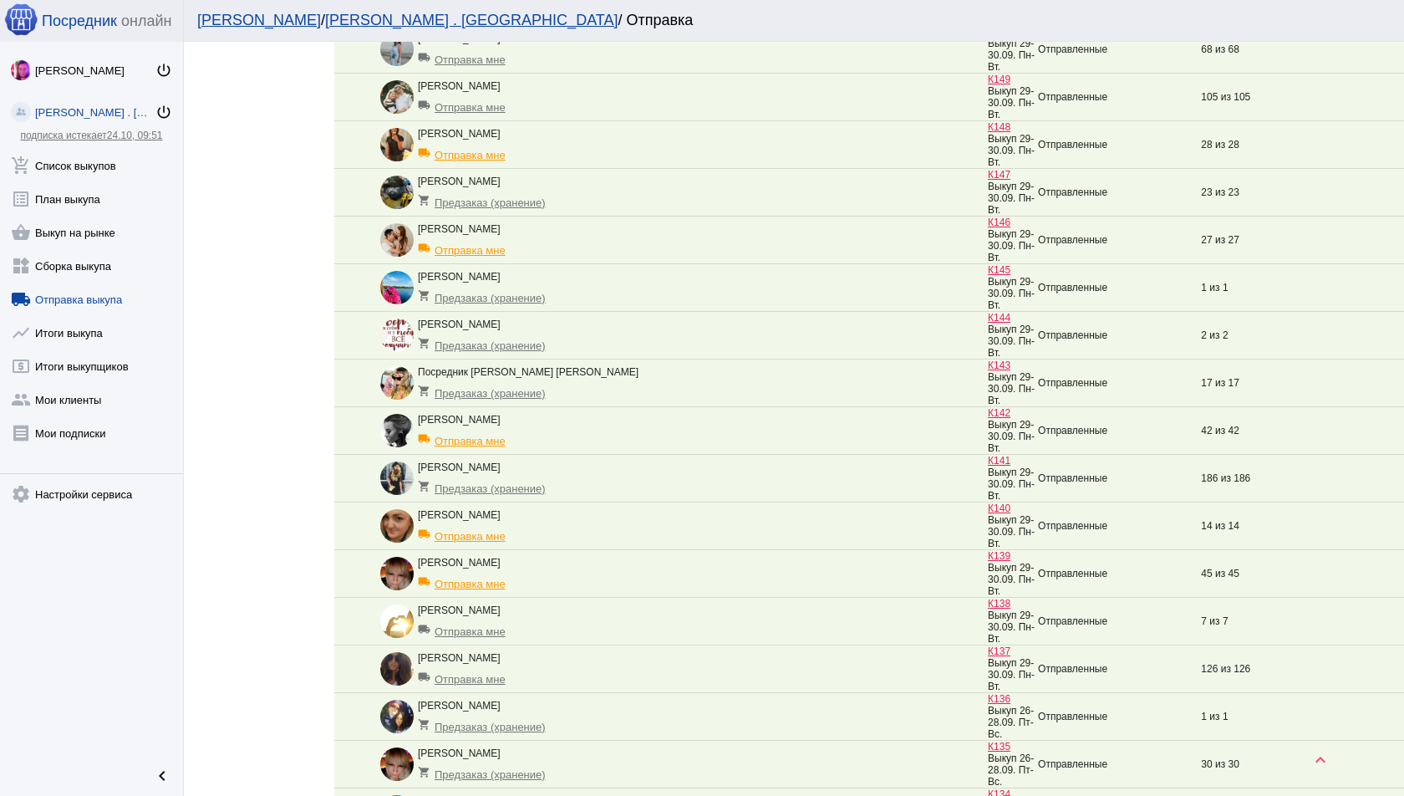
click at [801, 264] on td "Владислава Сомова local_shipping Отправка мне" at bounding box center [684, 241] width 608 height 48
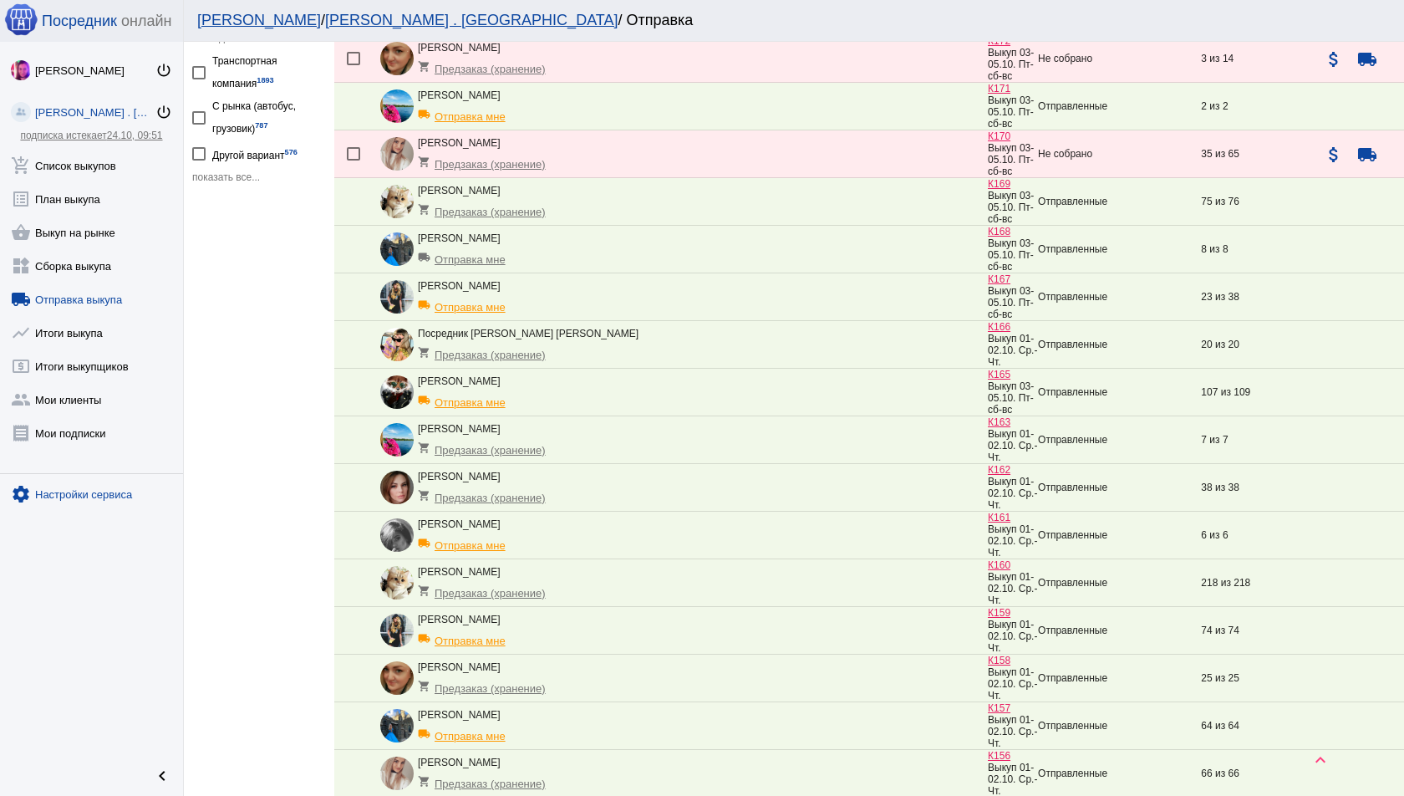
click at [117, 477] on link "settings Настройки сервиса" at bounding box center [91, 490] width 183 height 33
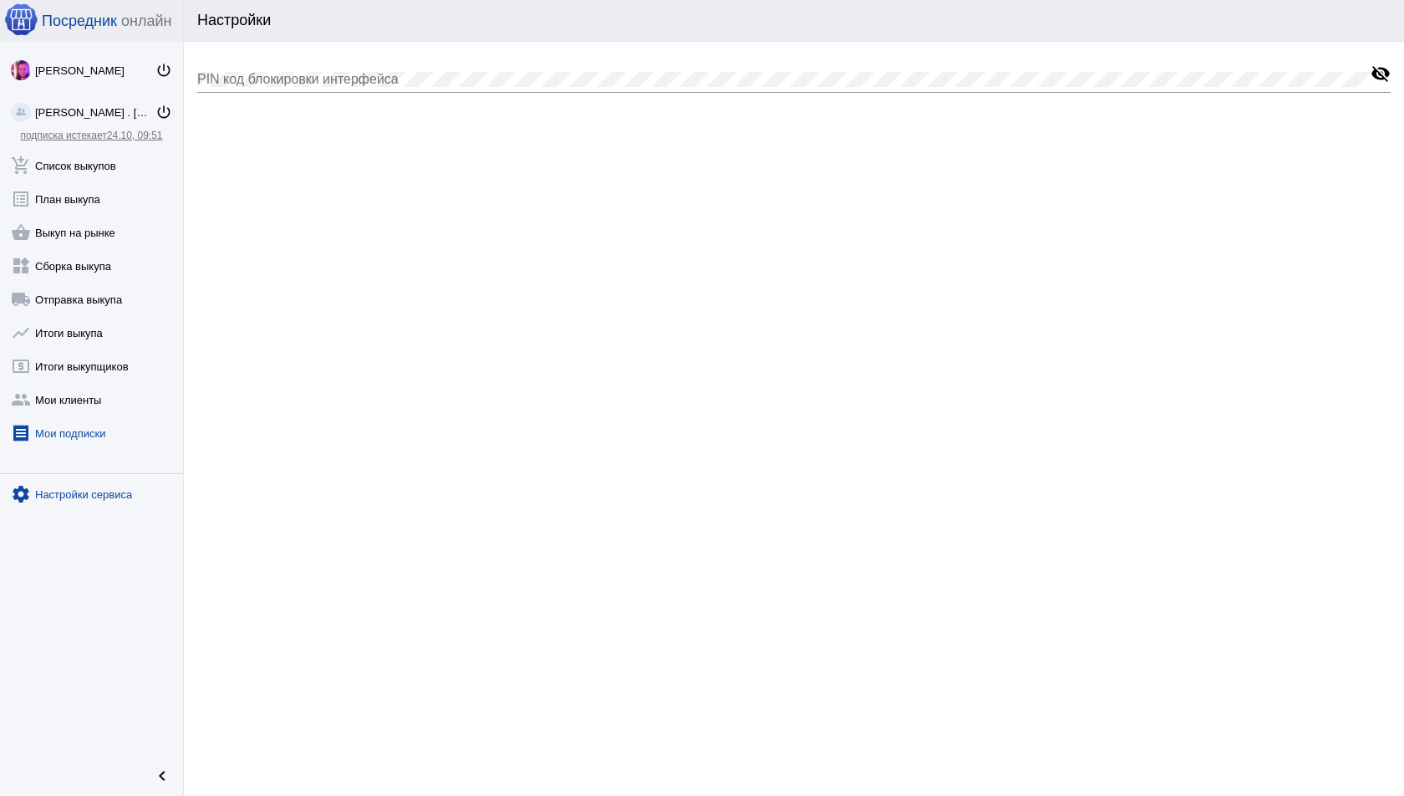
click at [99, 431] on link "receipt Мои подписки" at bounding box center [91, 429] width 183 height 33
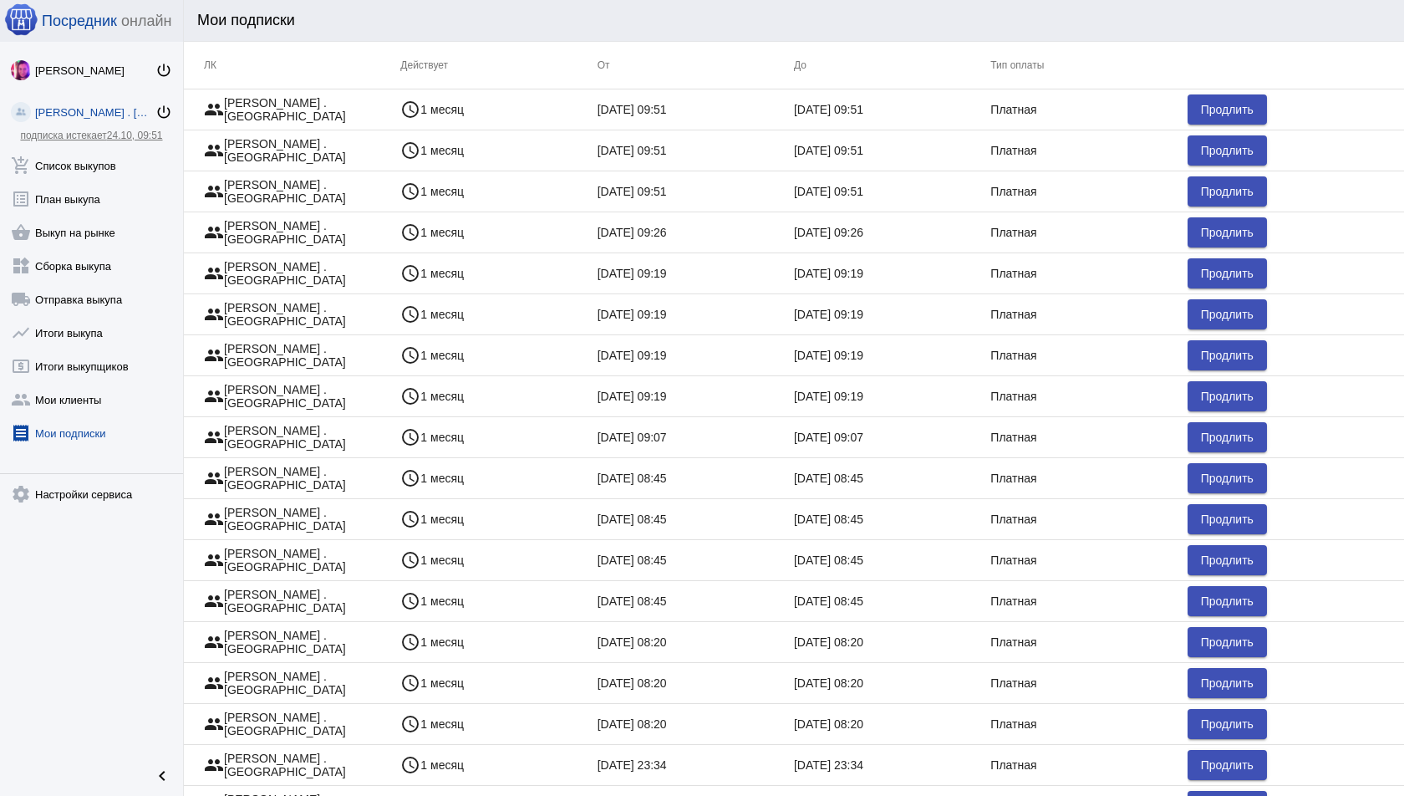
click at [104, 109] on div "Ника Никова . Sадовод" at bounding box center [95, 112] width 120 height 13
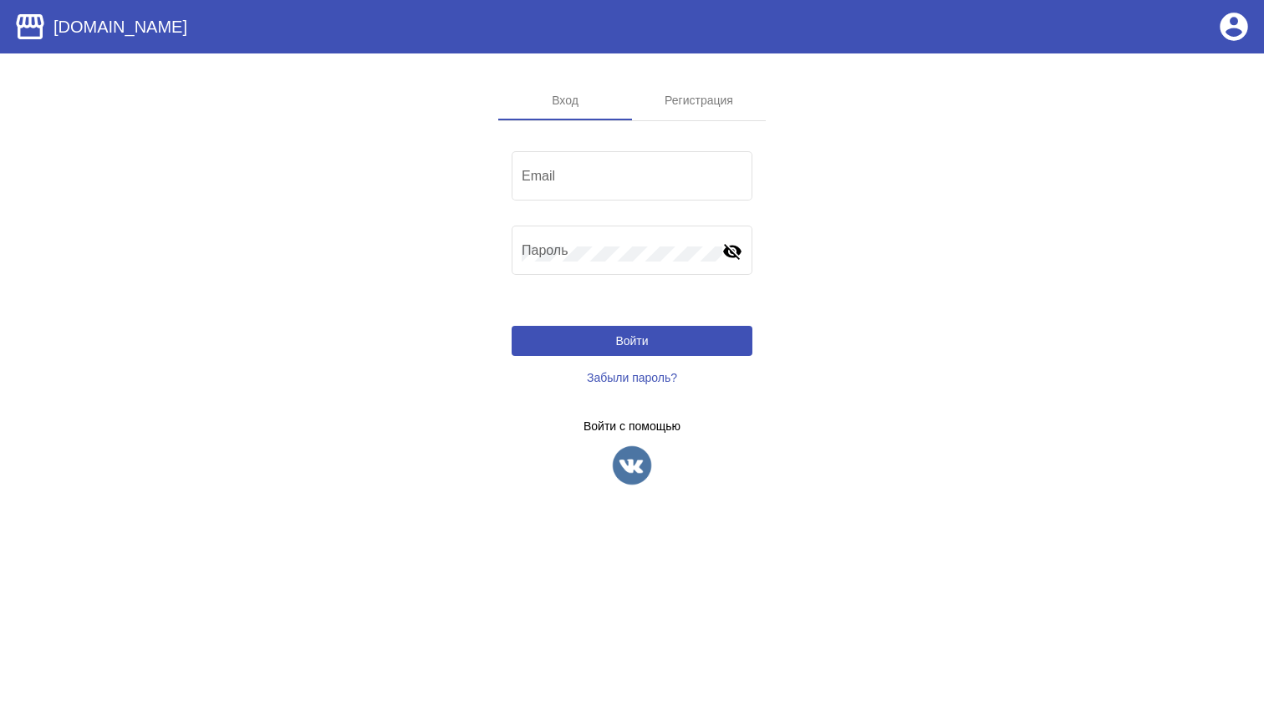
click at [609, 455] on div at bounding box center [632, 466] width 241 height 42
click at [630, 457] on img at bounding box center [632, 466] width 42 height 42
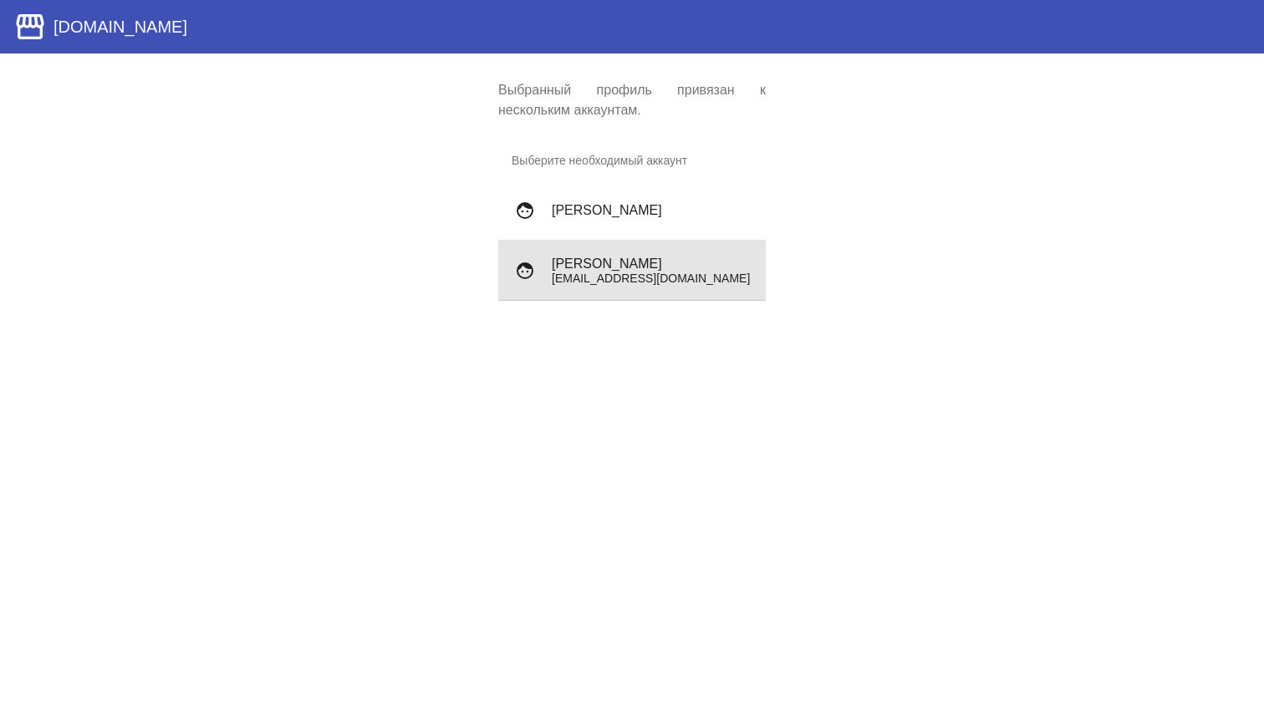
click at [663, 259] on h4 "[PERSON_NAME]" at bounding box center [652, 264] width 201 height 15
